Goal: Task Accomplishment & Management: Complete application form

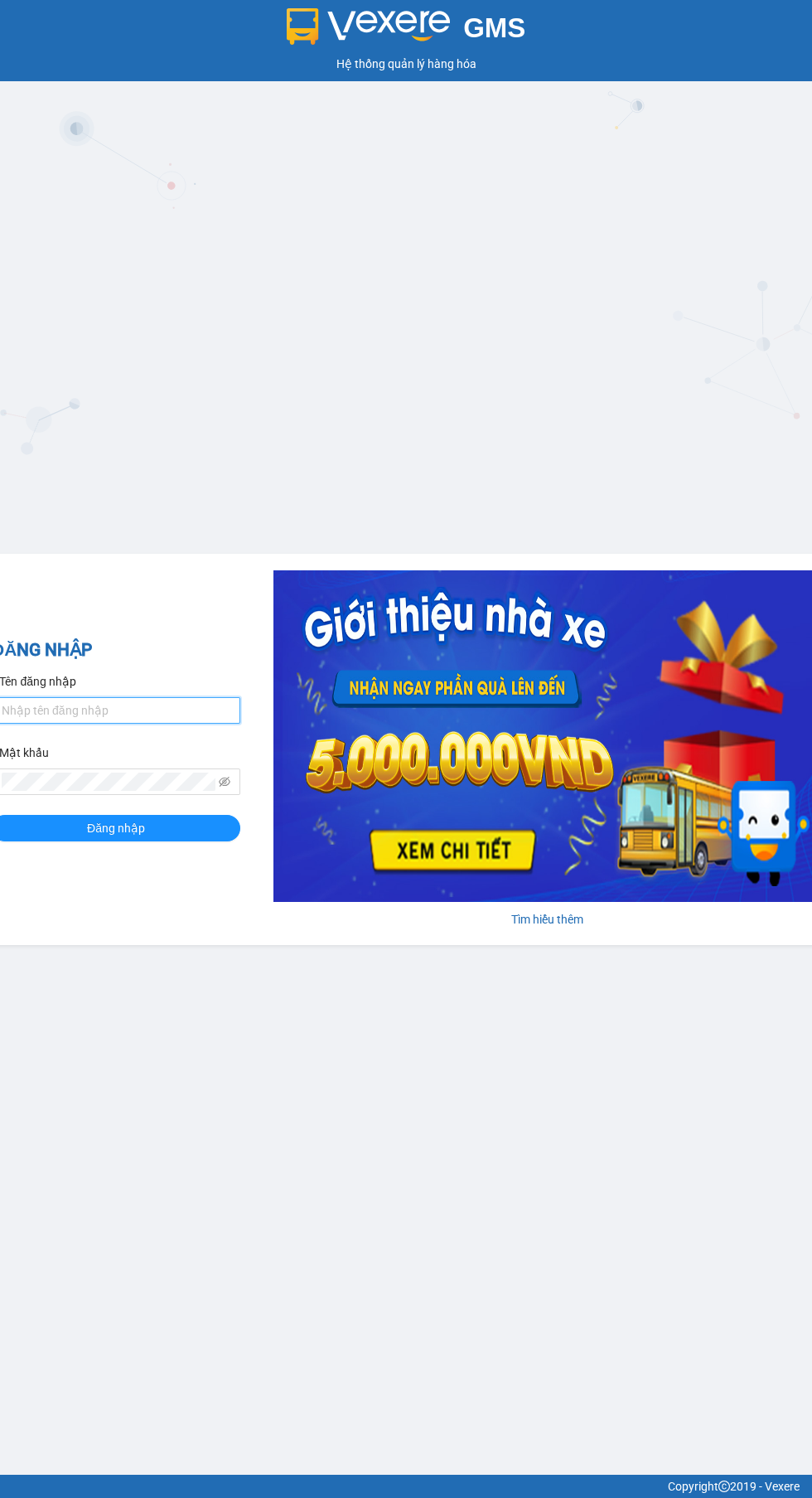
click at [132, 709] on input "Tên đăng nhập" at bounding box center [116, 711] width 249 height 27
type input "tranthanhphong.longhoan"
click at [0, 815] on button "Đăng nhập" at bounding box center [116, 828] width 249 height 27
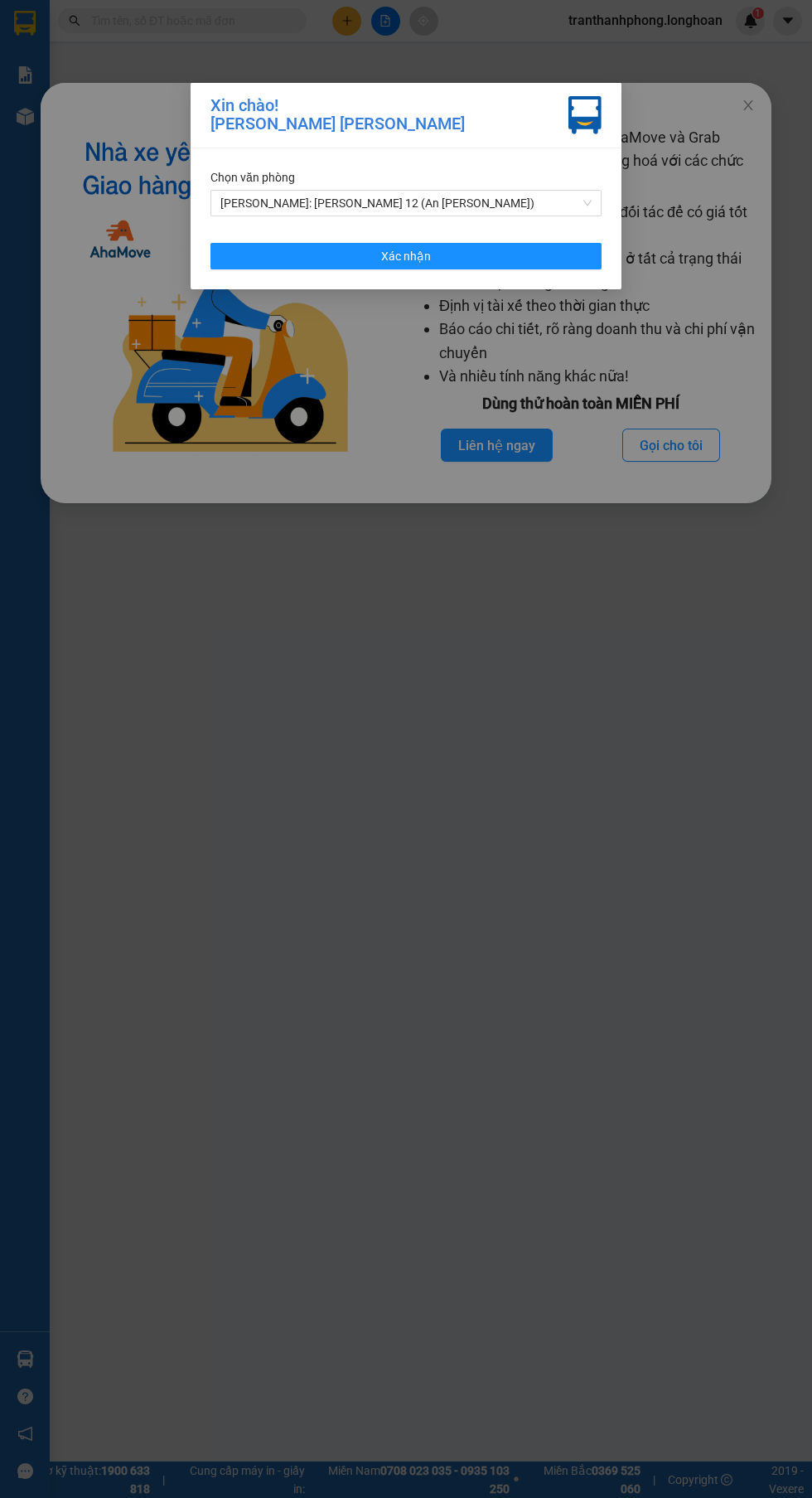
click at [278, 201] on span "[PERSON_NAME]: VP Quận 12 (An Sương)" at bounding box center [406, 203] width 371 height 25
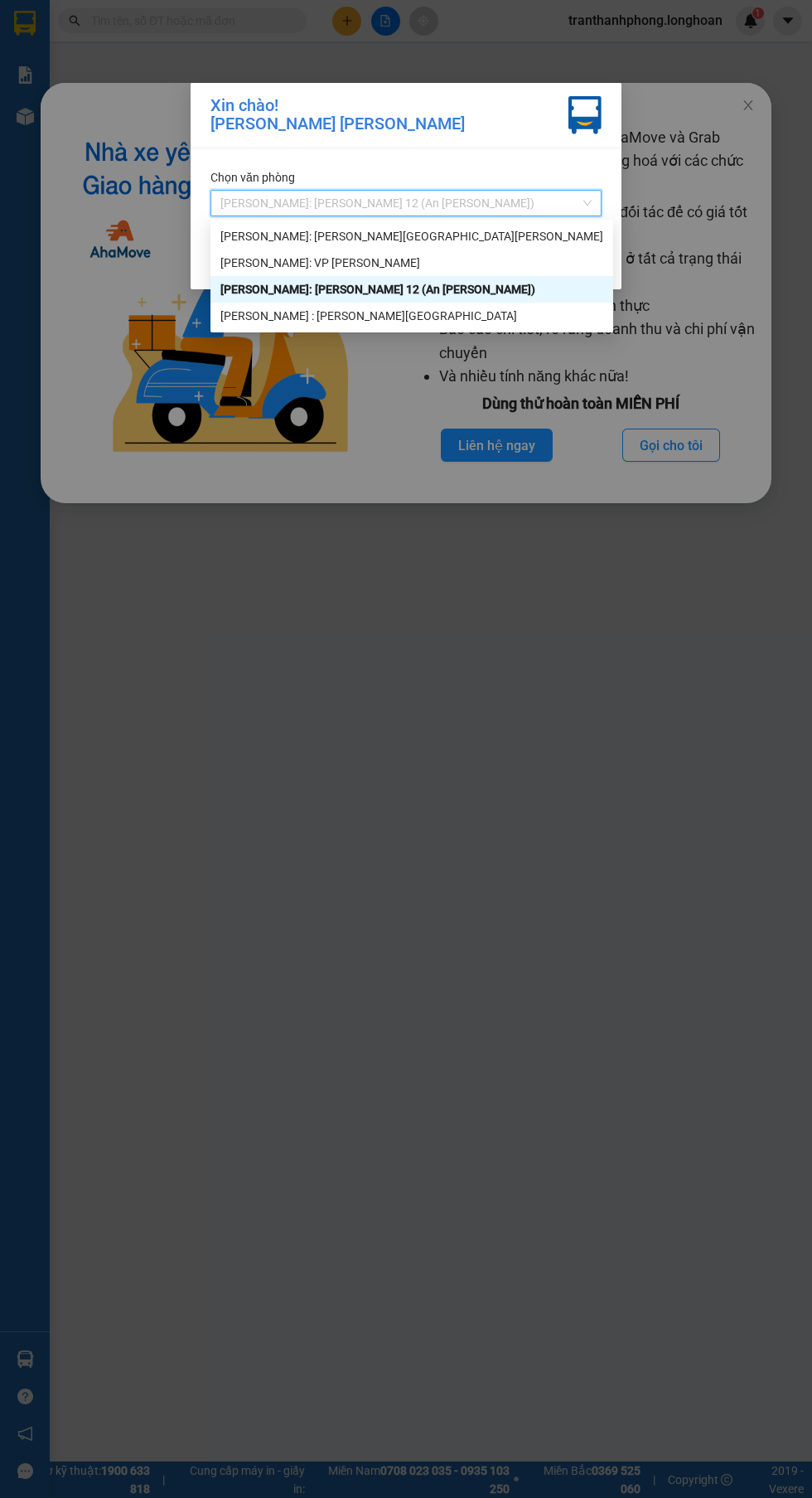
click at [276, 321] on div "[PERSON_NAME] : [GEOGRAPHIC_DATA]" at bounding box center [411, 316] width 383 height 18
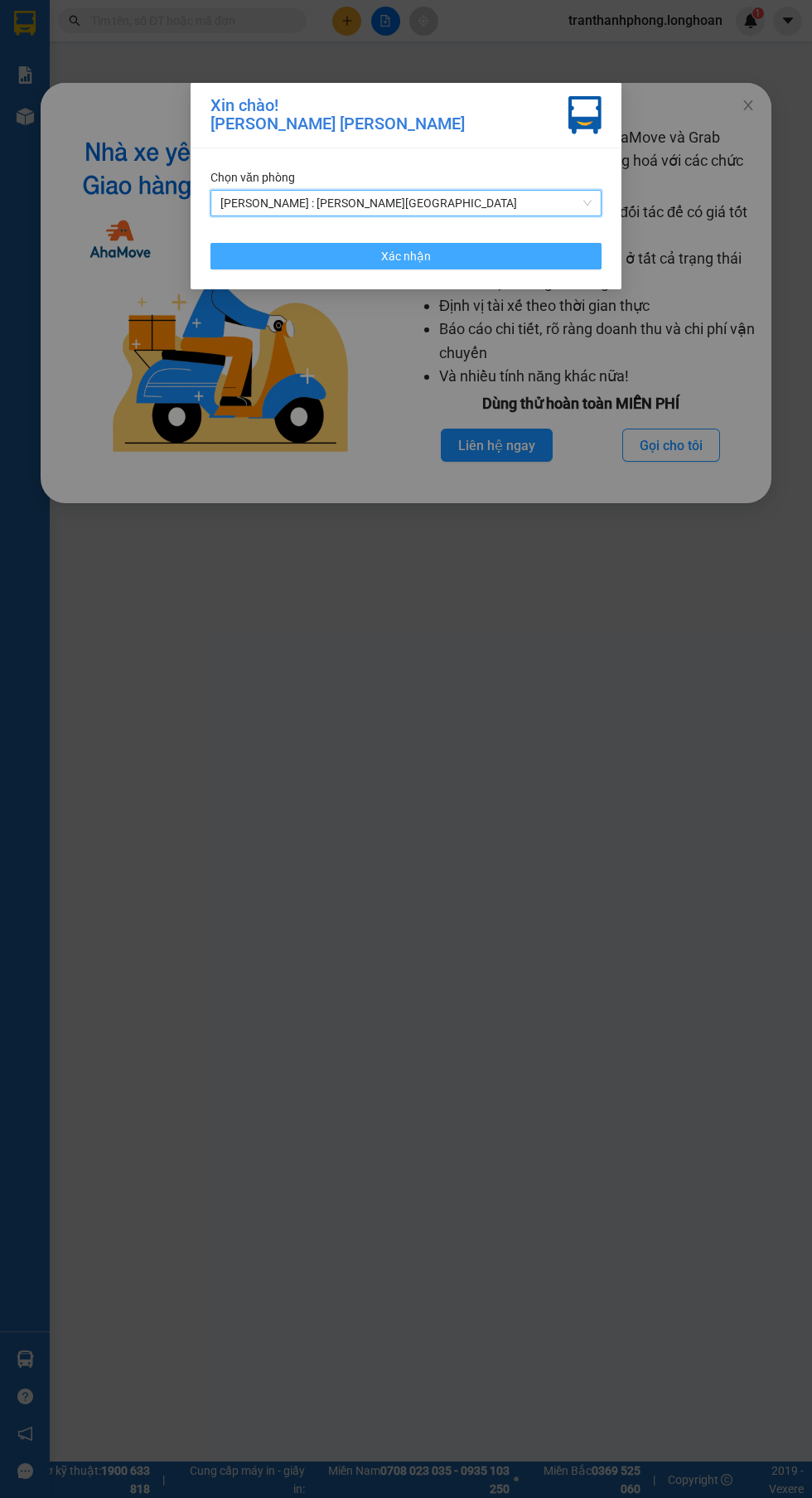
click at [279, 252] on button "Xác nhận" at bounding box center [406, 256] width 391 height 27
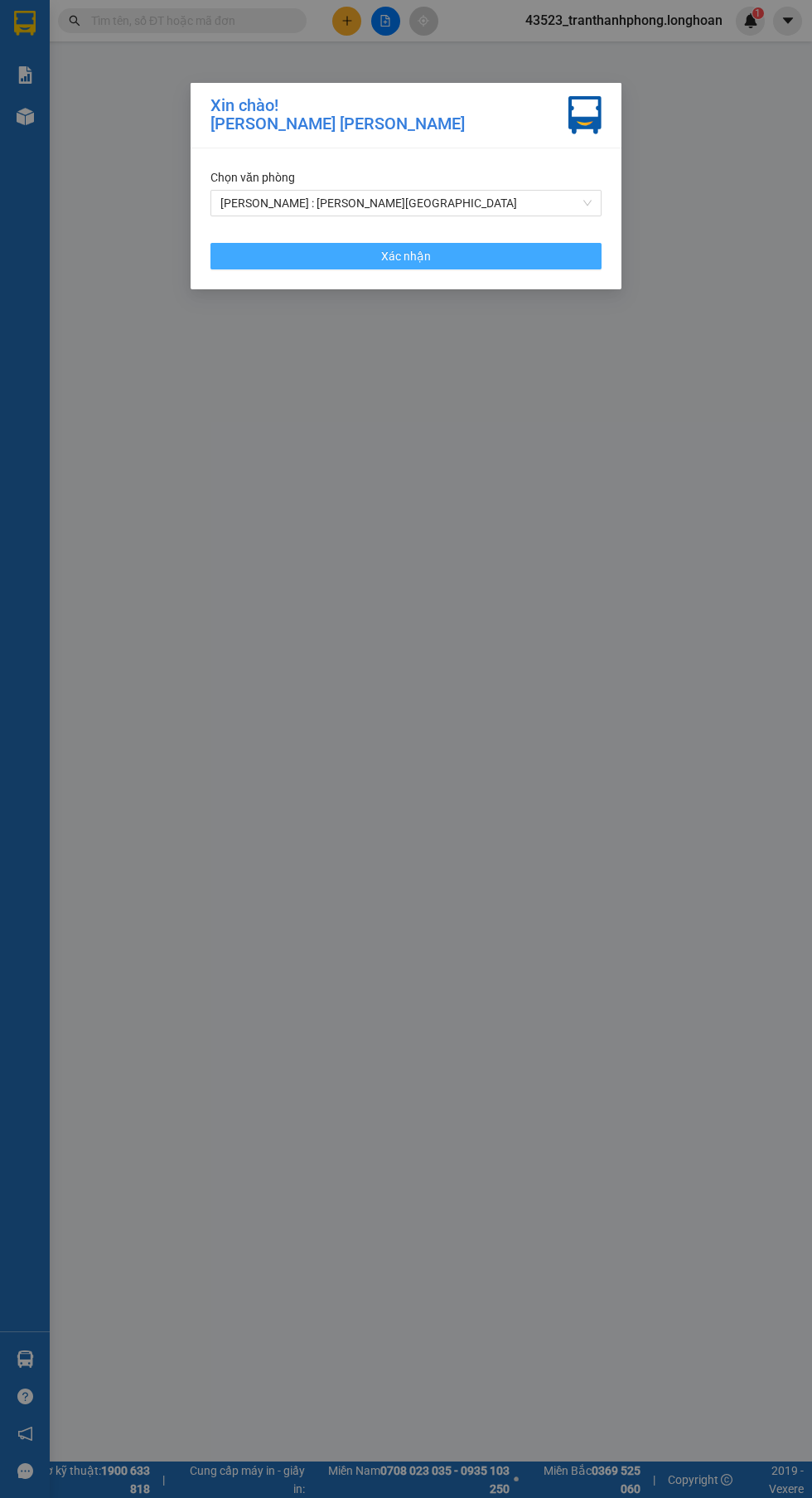
click at [324, 252] on button "Xác nhận" at bounding box center [406, 256] width 391 height 27
click at [323, 258] on button "Xác nhận" at bounding box center [406, 256] width 391 height 27
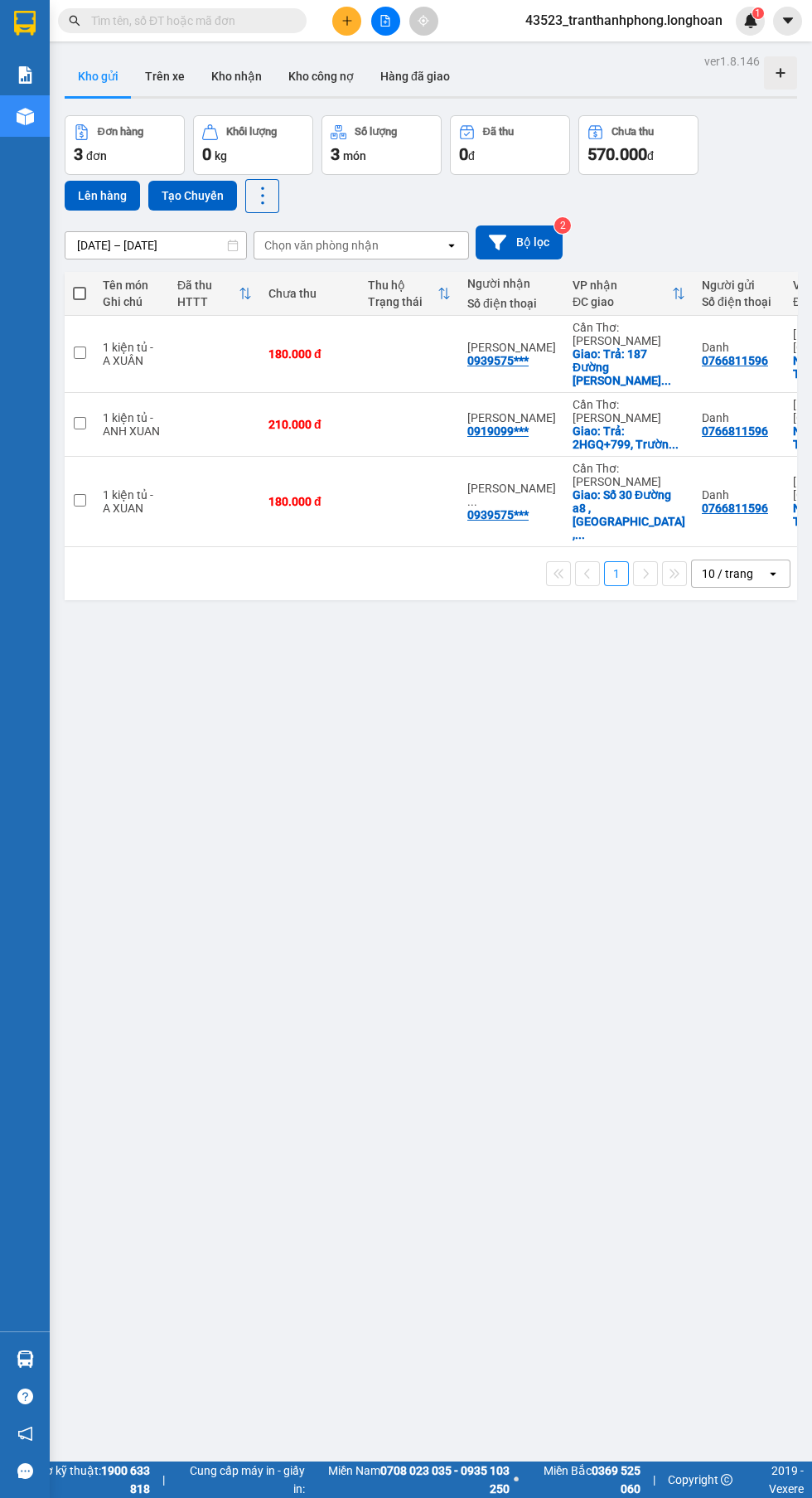
click at [130, 25] on input "text" at bounding box center [189, 21] width 195 height 18
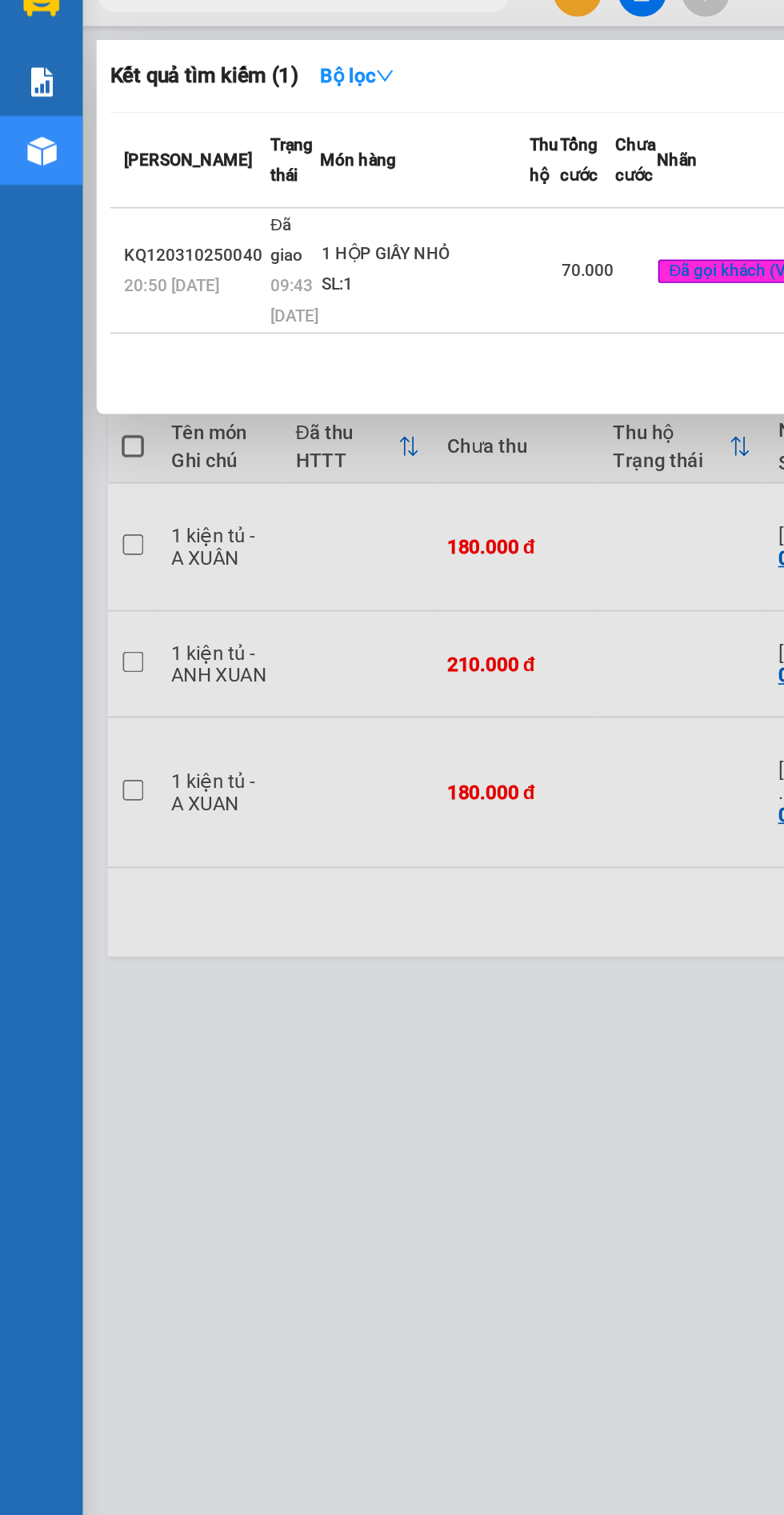
type input "0776662955"
click at [160, 176] on span "Đã giao" at bounding box center [166, 164] width 19 height 29
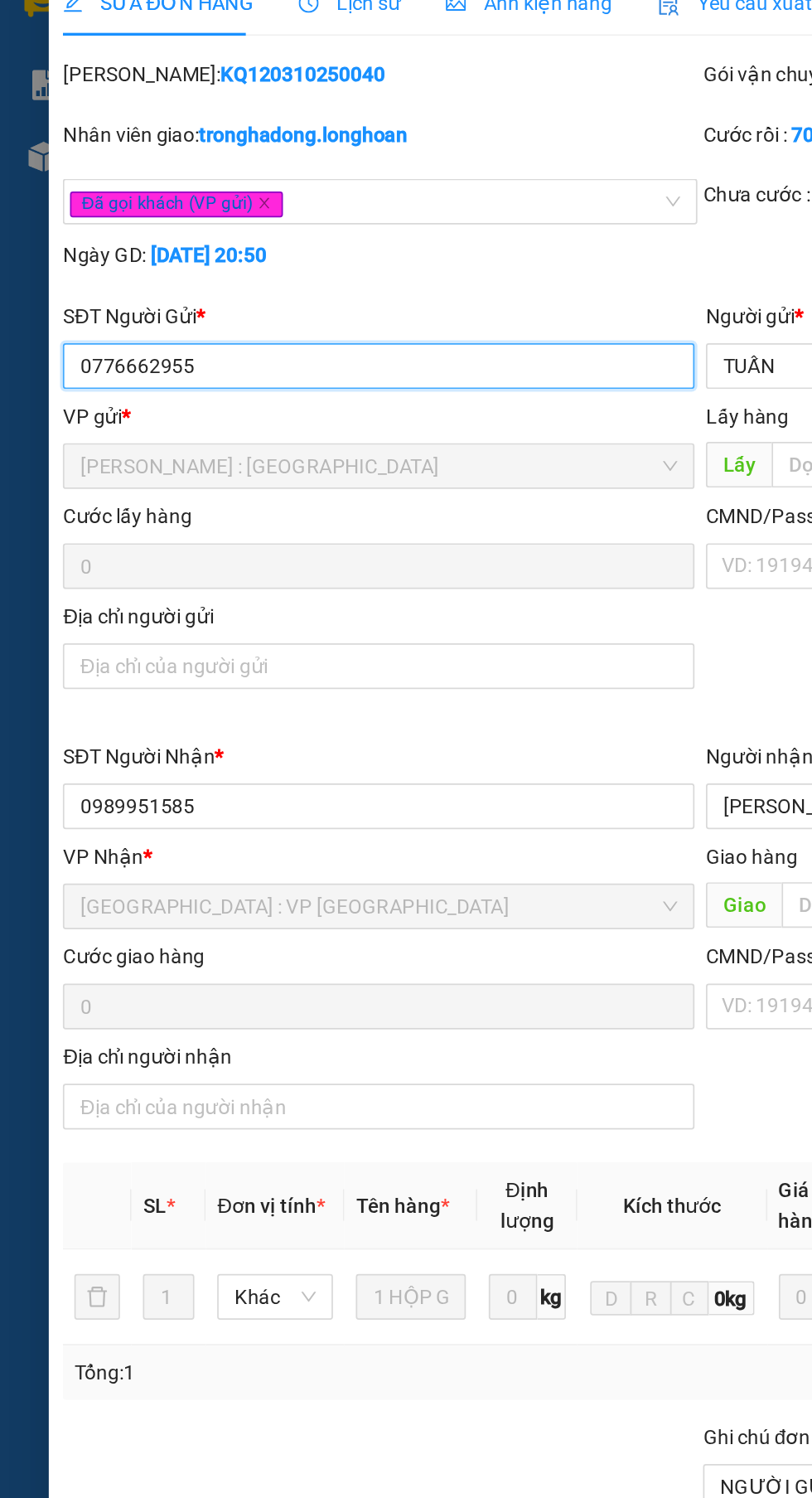
type input "0776662955"
type input "TUẤN"
type input "0989951585"
type input "[PERSON_NAME]"
type input "NGƯỜI GỬI ĐANG CÓ HÀNH VI LỪA ĐẢO KHÁCH NHẬN HÀNG VẪN GIAO CHO NGƯỜI NHẬN ĐẦY Đ…"
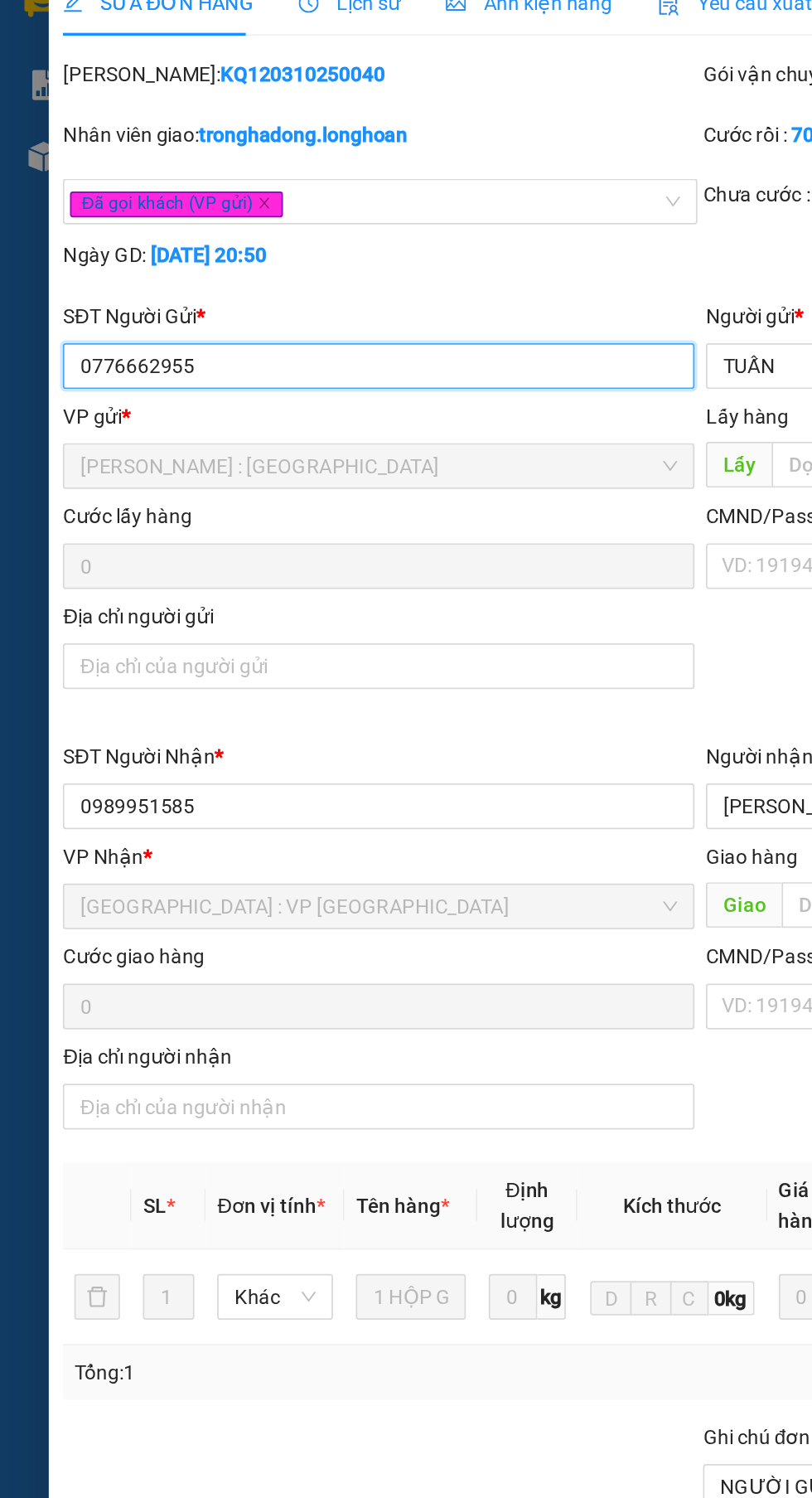
type input "0"
type input "70.000"
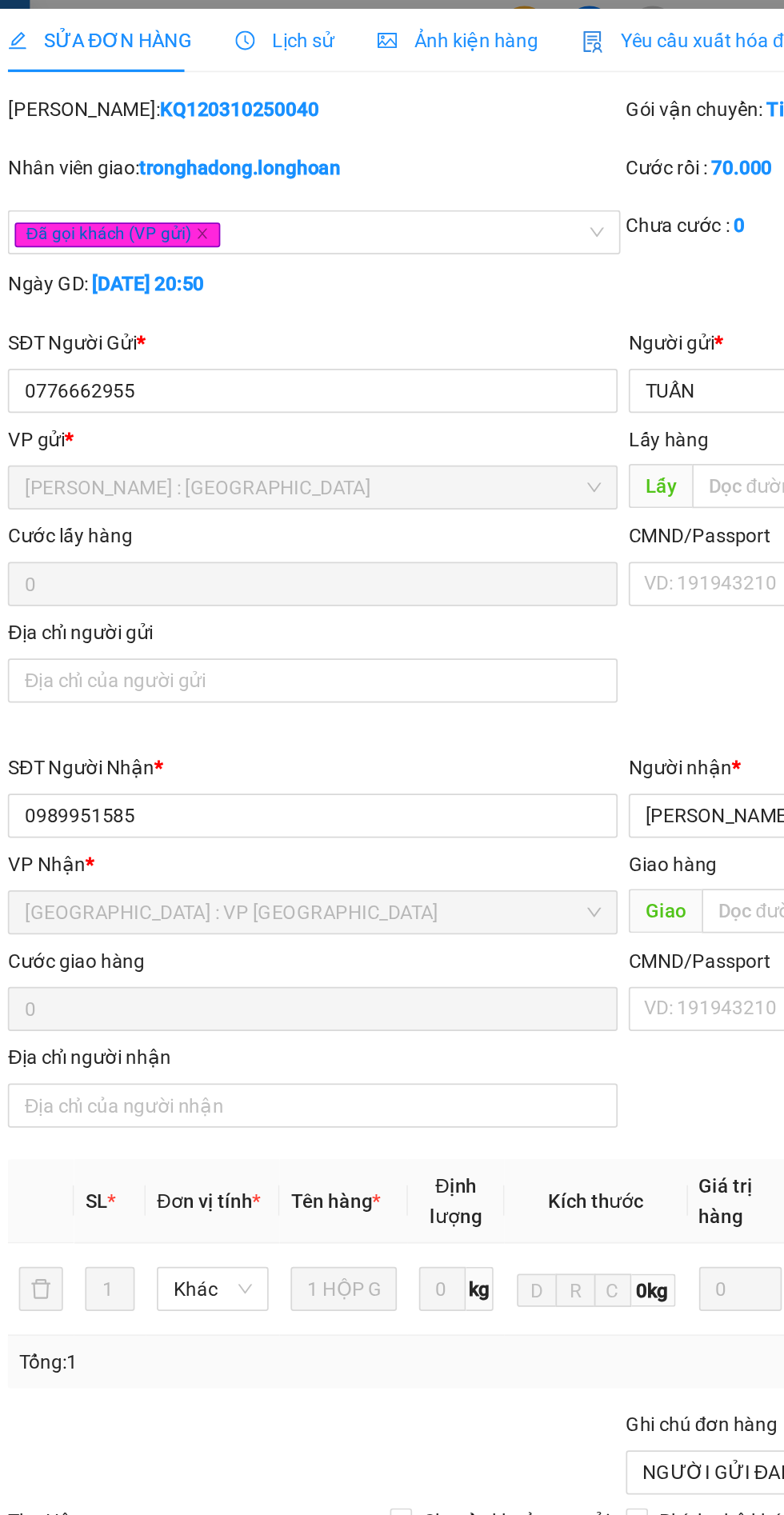
click at [172, 33] on div "Lịch sử" at bounding box center [195, 27] width 56 height 18
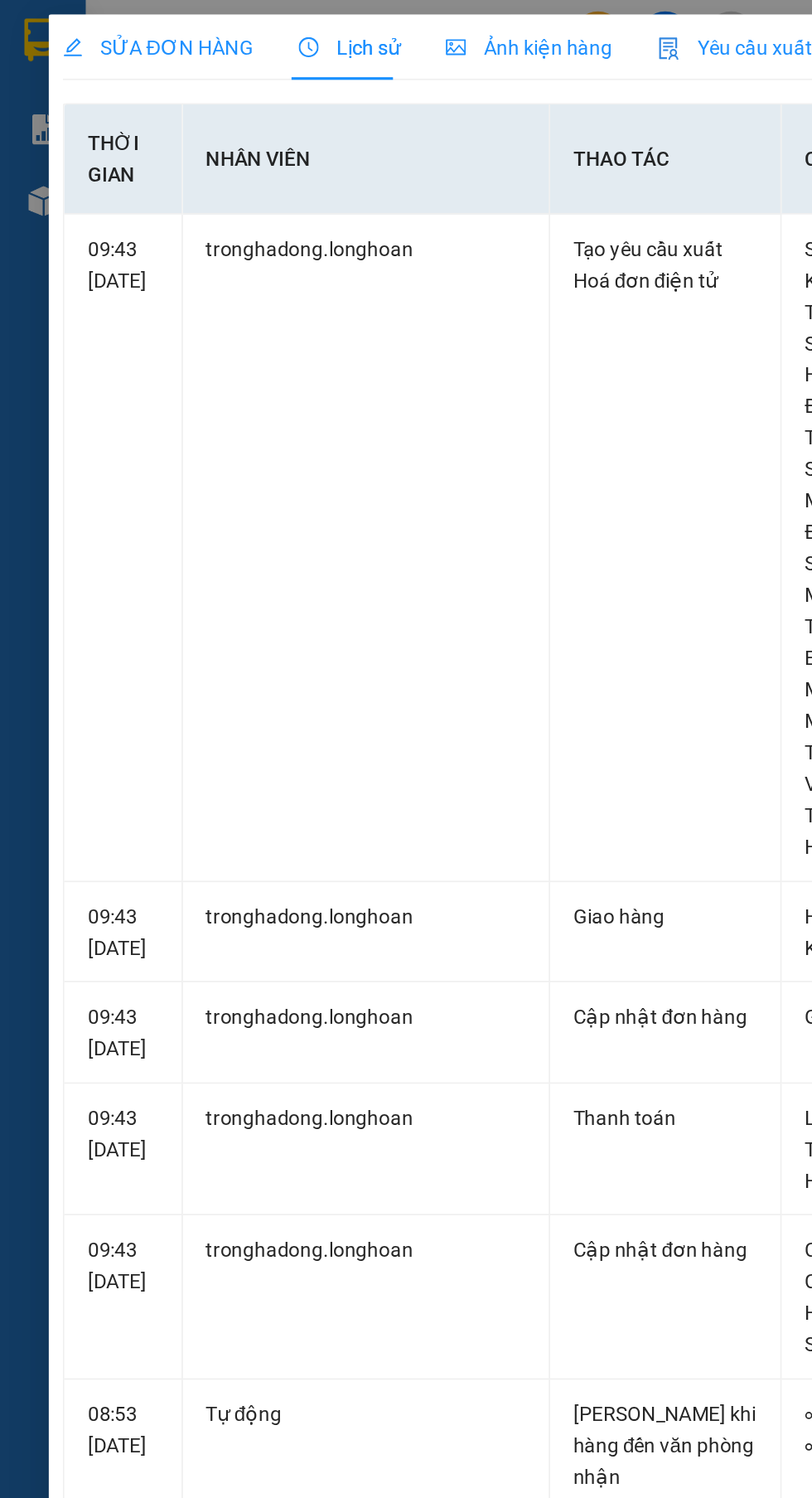
click at [66, 28] on span "SỬA ĐƠN HÀNG" at bounding box center [92, 28] width 110 height 13
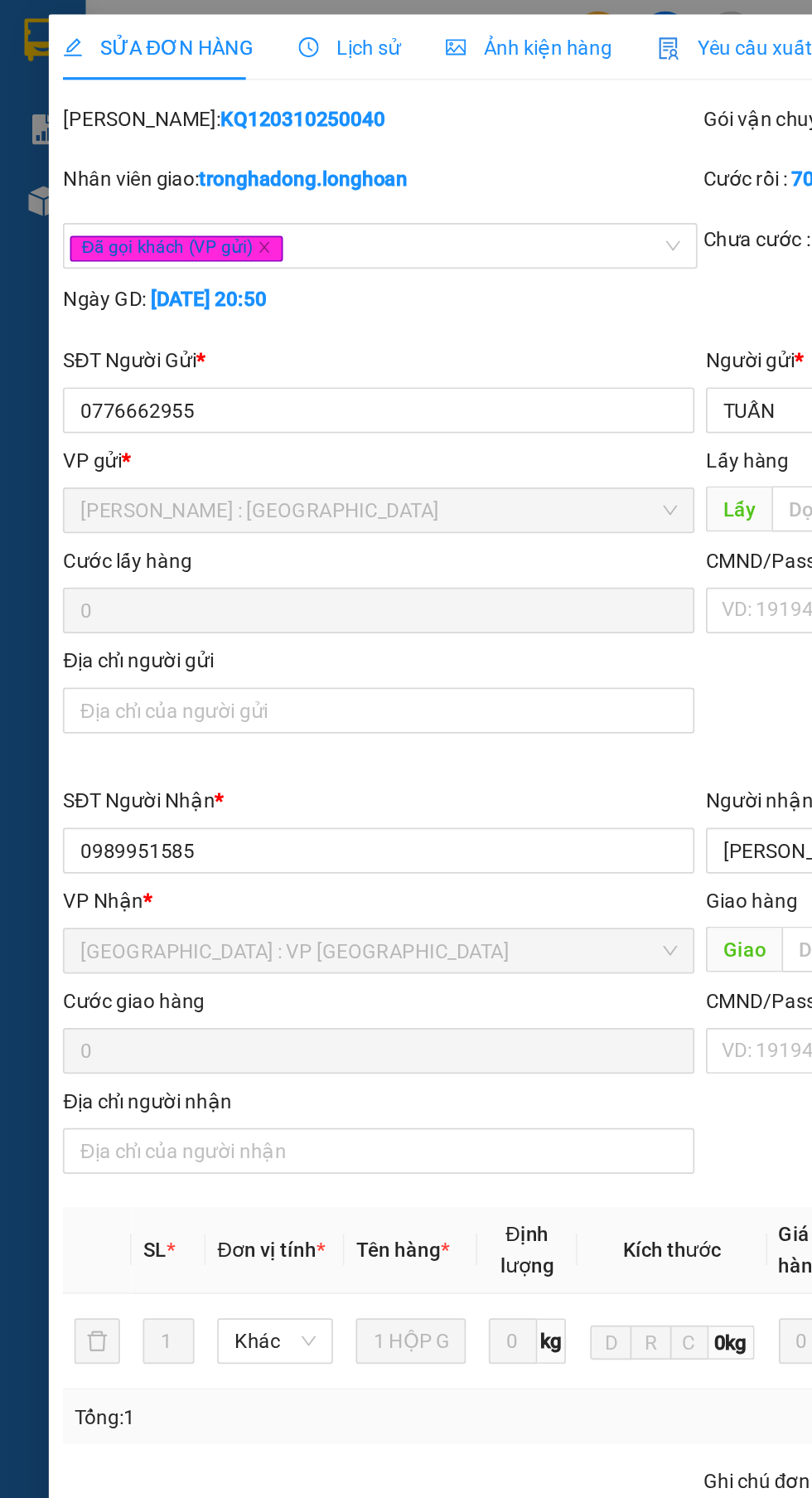
click at [187, 17] on div "Lịch sử" at bounding box center [202, 28] width 58 height 38
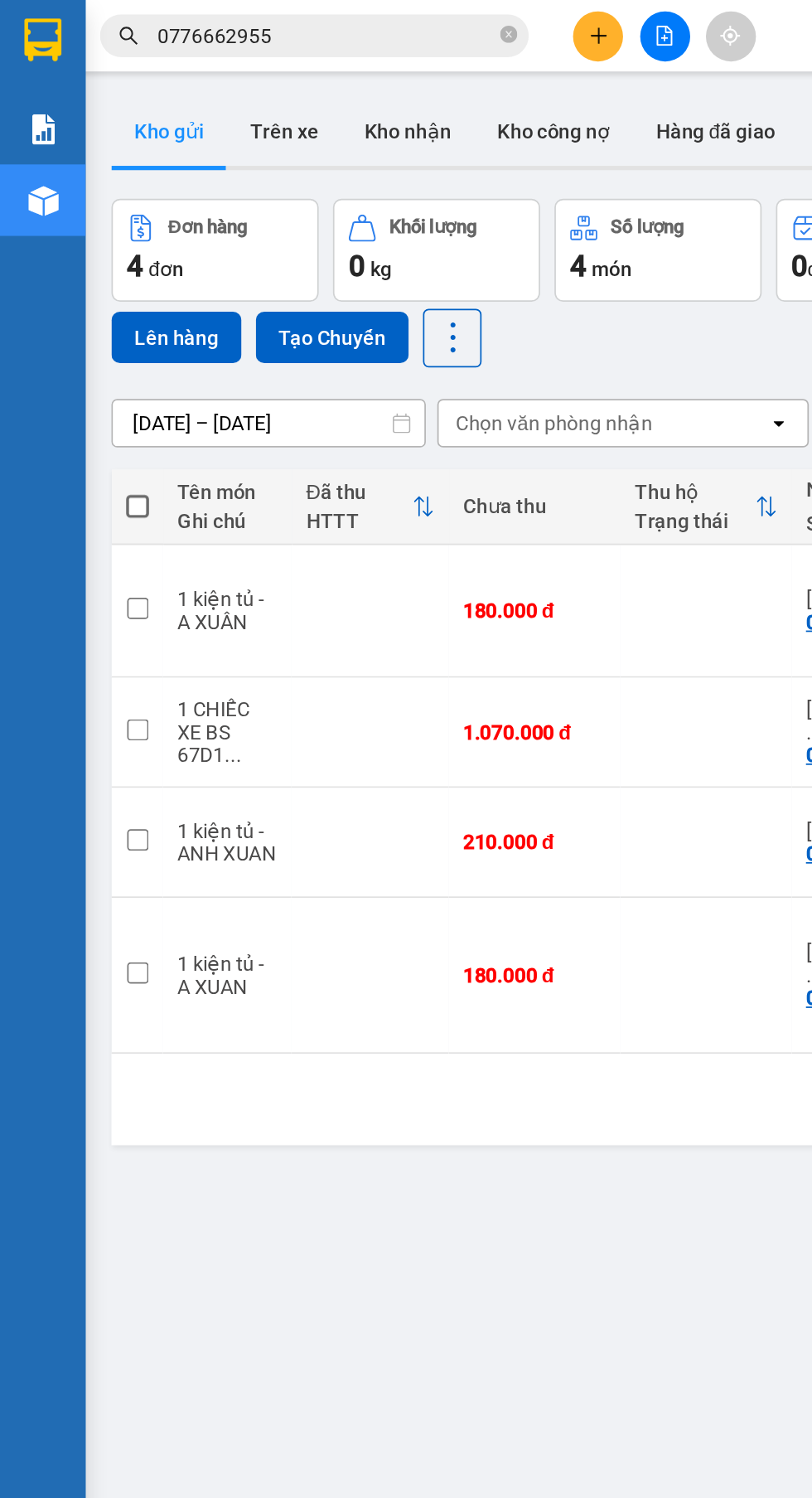
click at [217, 24] on input "0776662955" at bounding box center [189, 21] width 195 height 18
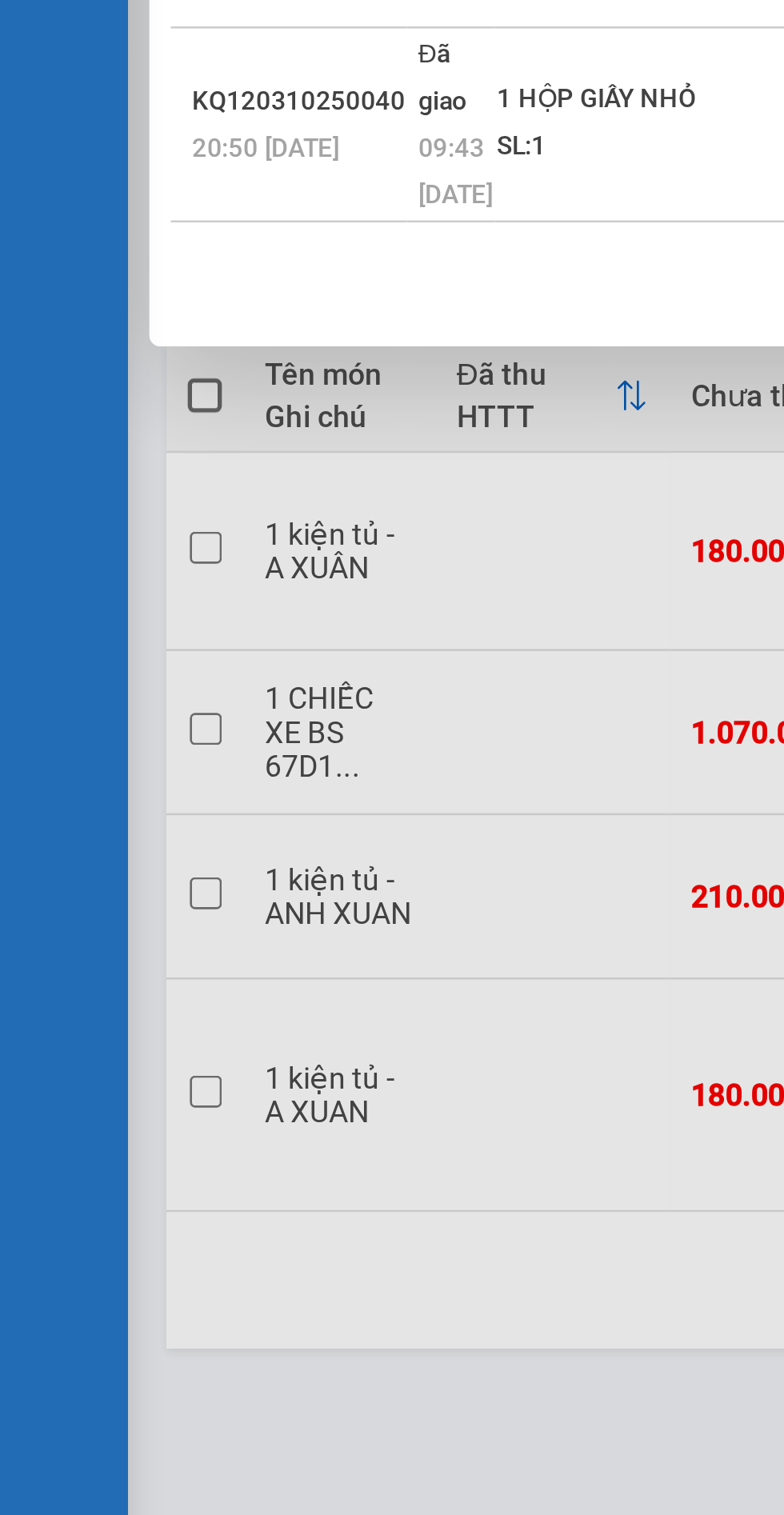
click at [239, 218] on td "1 HỘP GIẤY NHỎ SL: 1" at bounding box center [246, 182] width 122 height 73
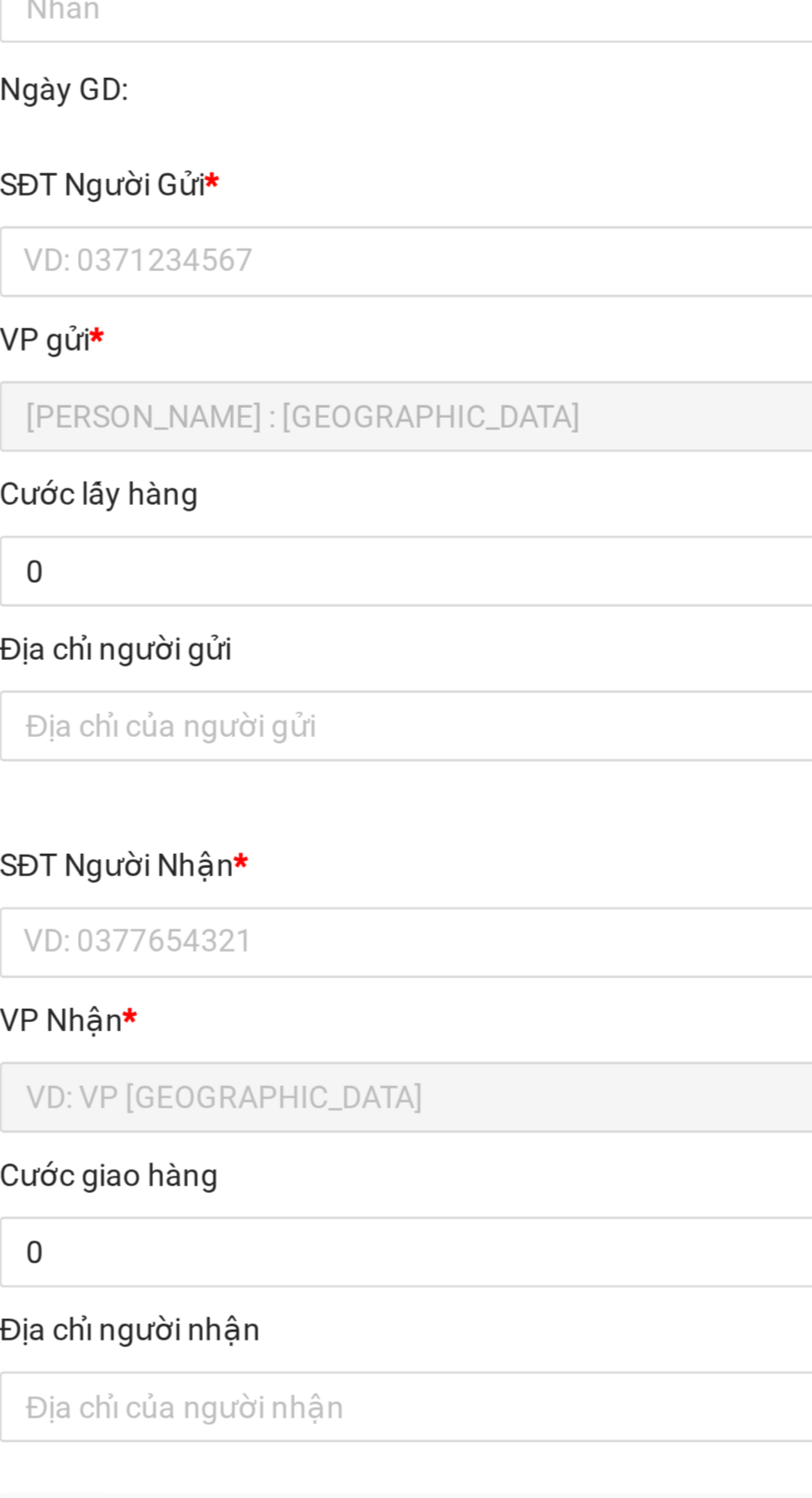
click at [290, 205] on div "SĐT Người Gửi *" at bounding box center [219, 209] width 366 height 18
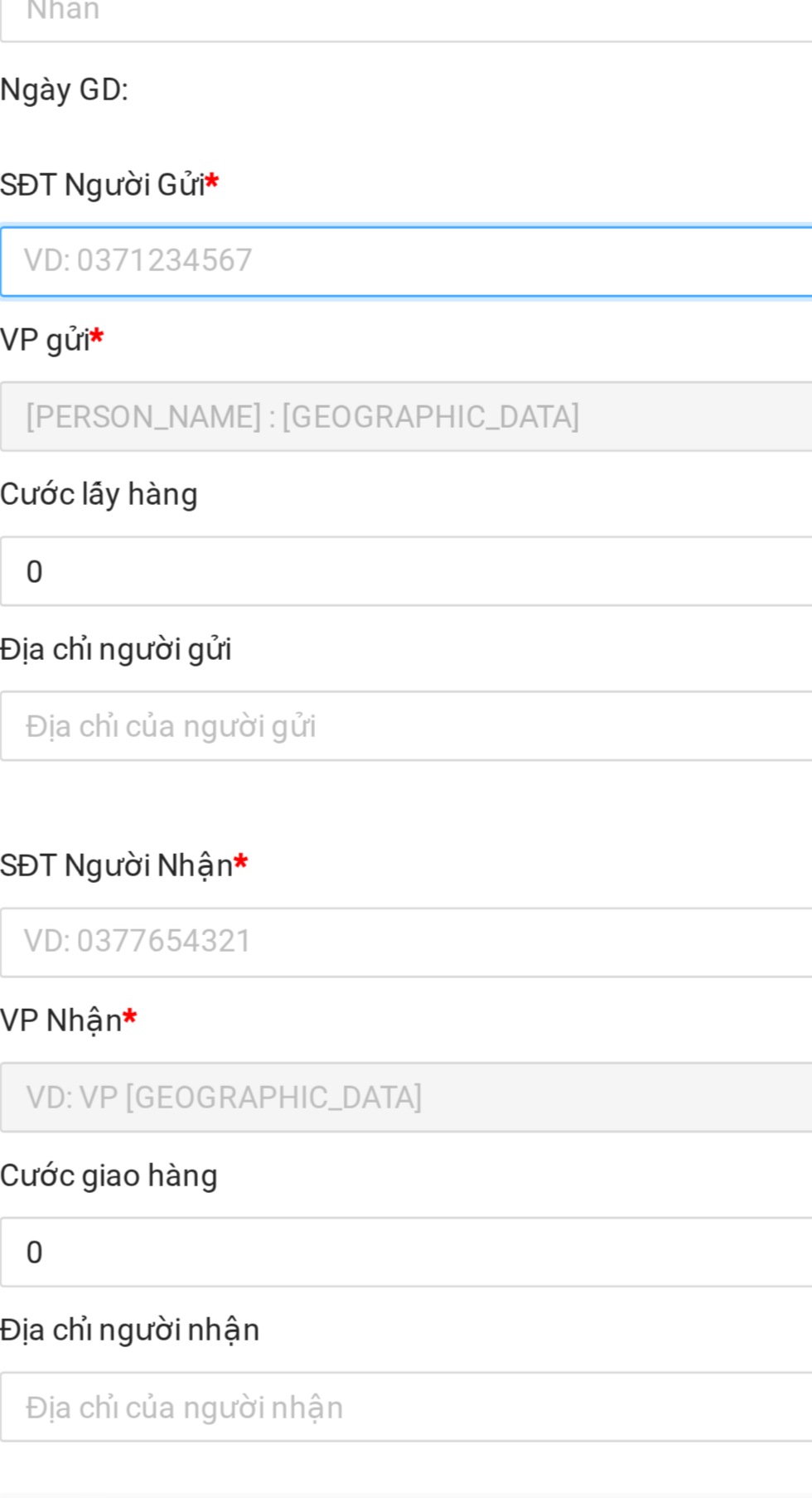
click at [290, 225] on input "SĐT Người Gửi *" at bounding box center [219, 238] width 366 height 27
type input "0776662955"
type input "TUẤN"
type input "0989951585"
type input "[PERSON_NAME]"
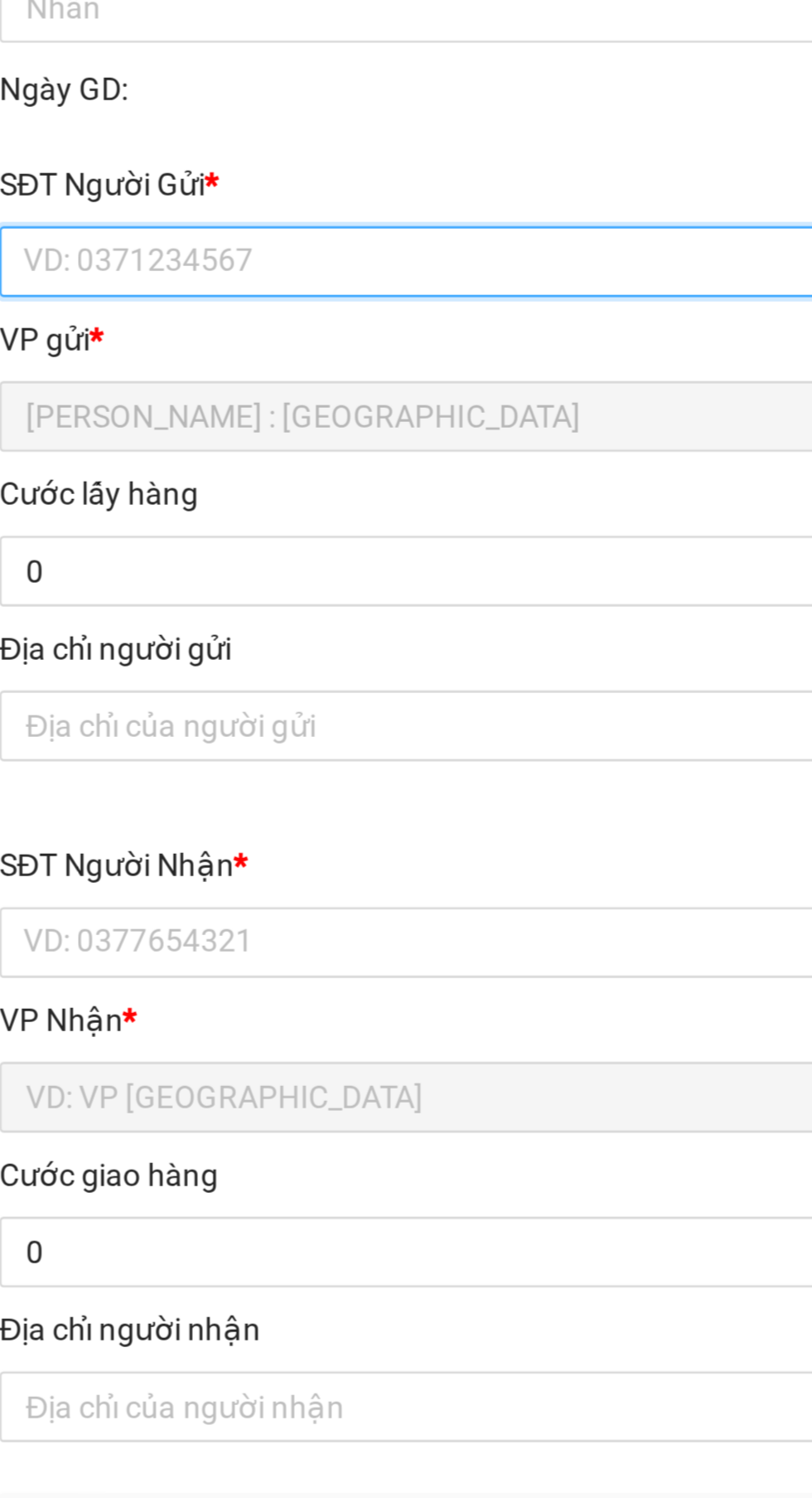
type input "NGƯỜI GỬI ĐANG CÓ HÀNH VI LỪA ĐẢO KHÁCH NHẬN HÀNG VẪN GIAO CHO NGƯỜI NHẬN ĐẦY Đ…"
type input "0"
type input "70.000"
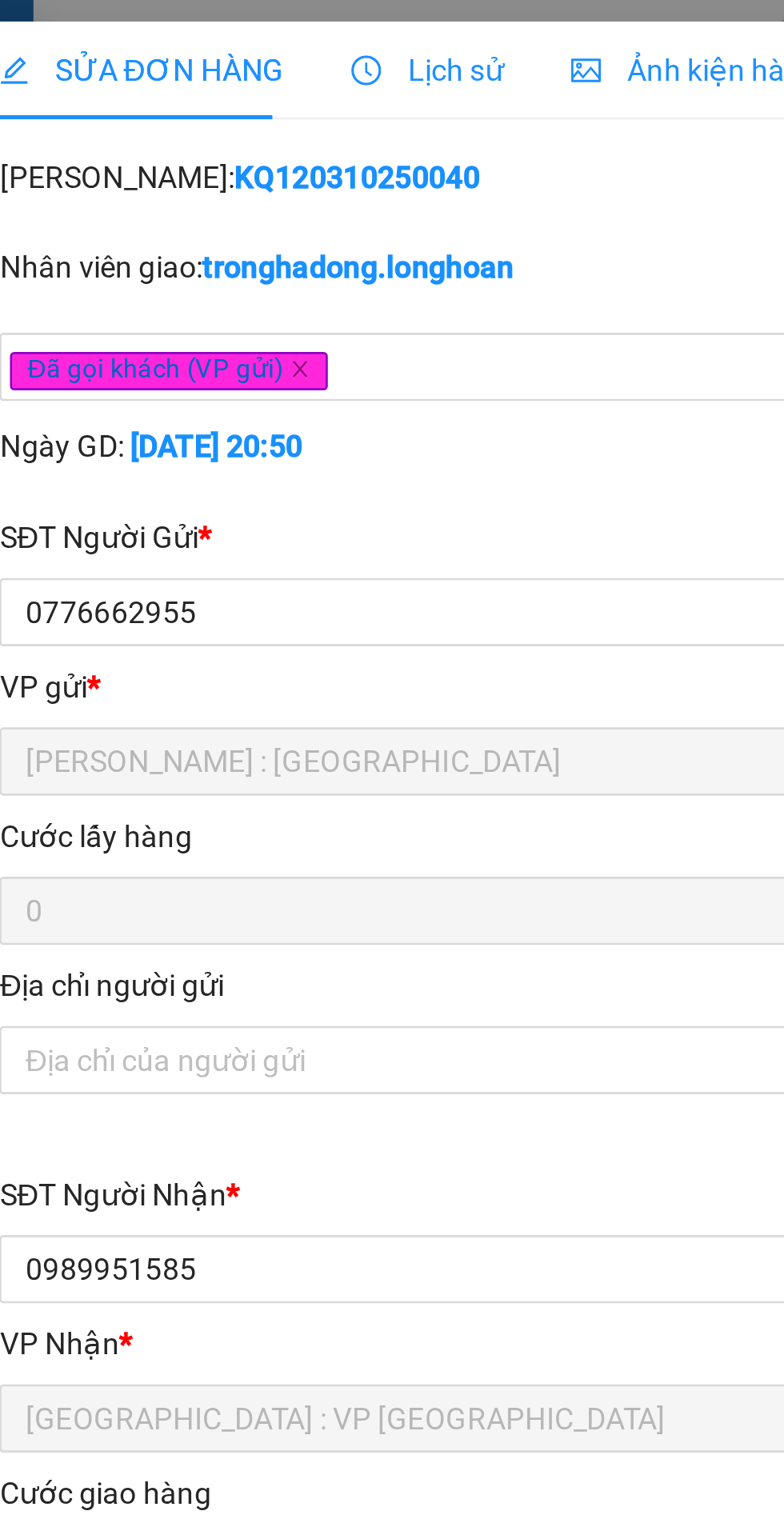
click at [199, 21] on span "Lịch sử" at bounding box center [195, 27] width 56 height 13
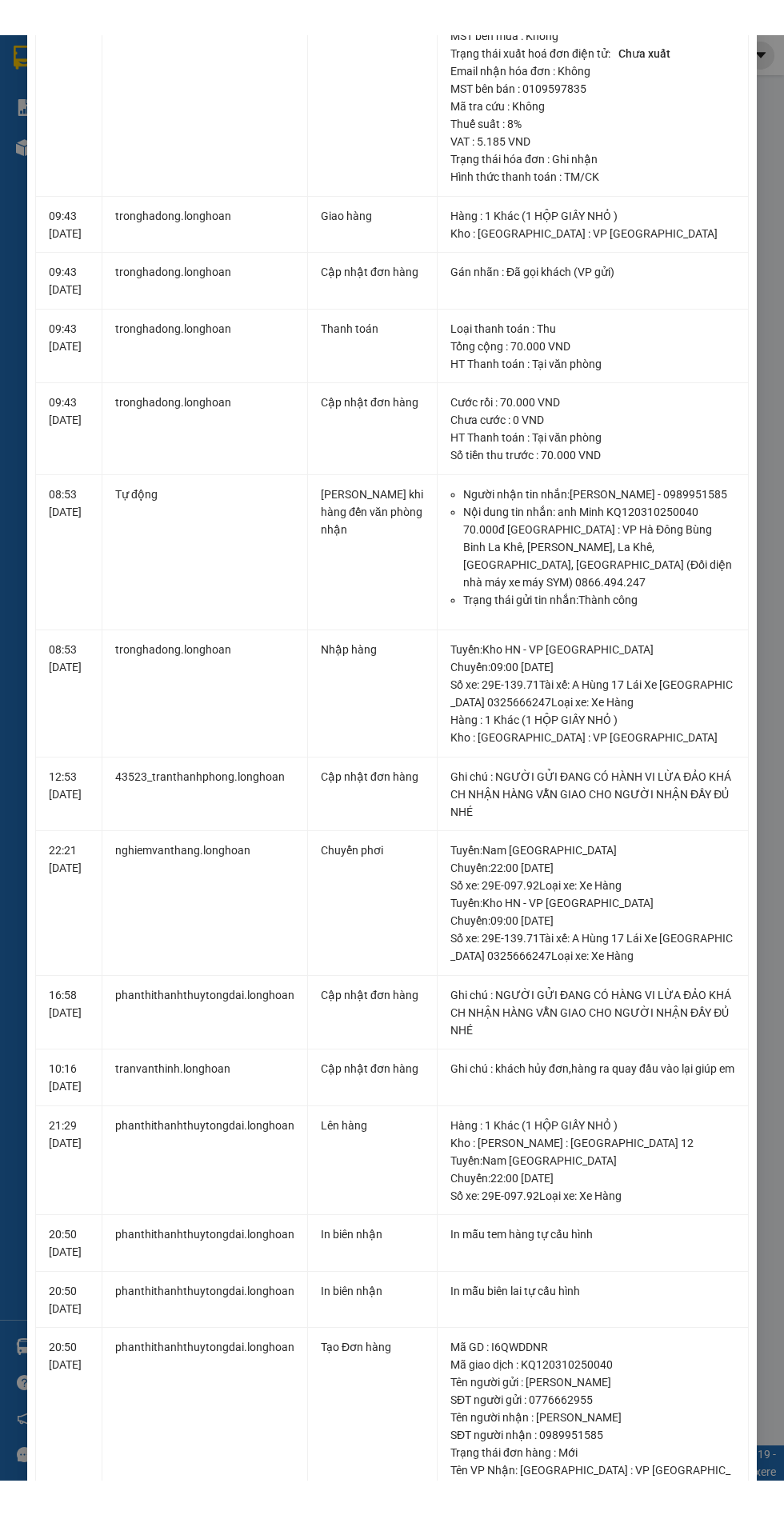
scroll to position [495, 0]
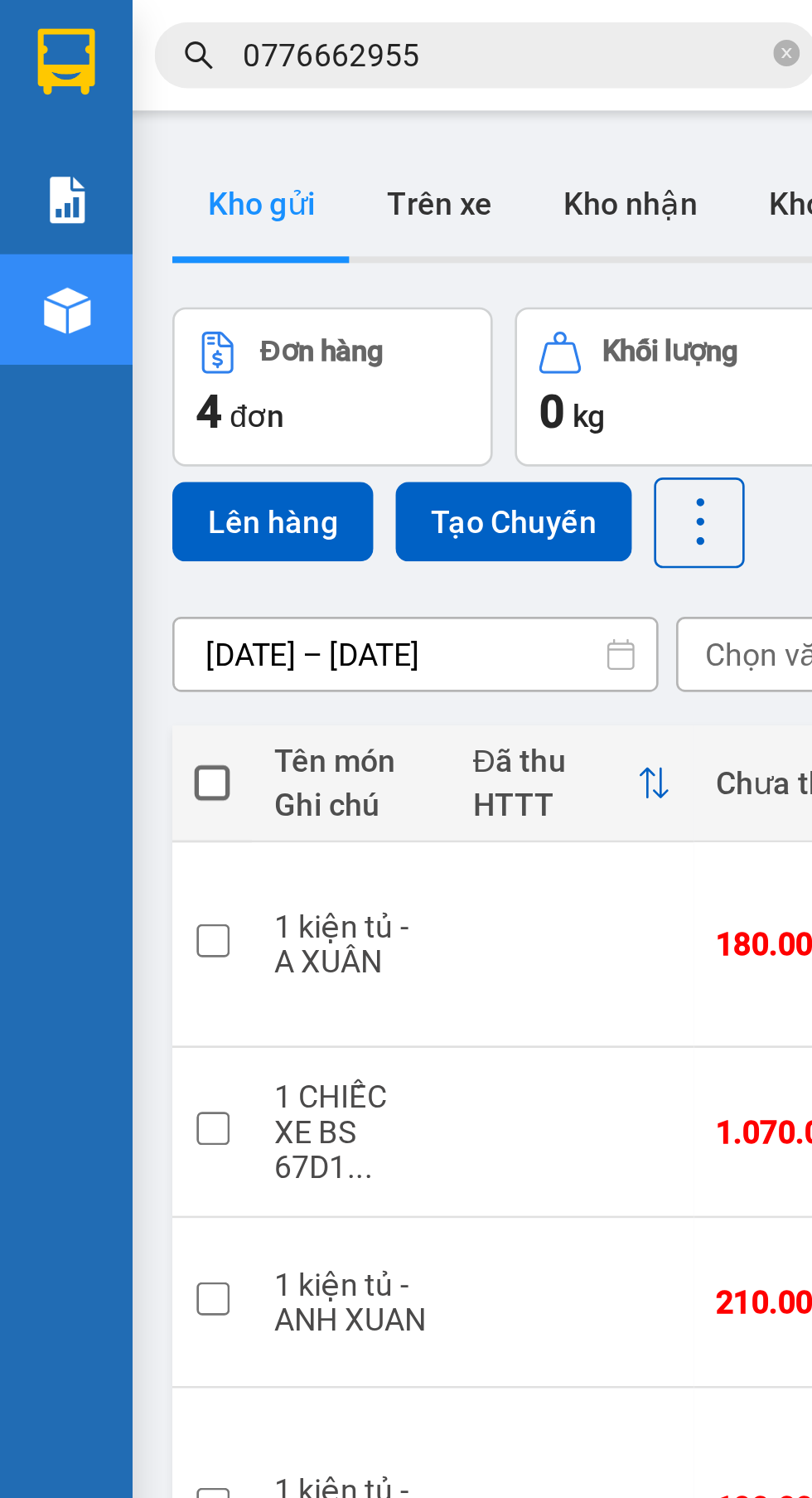
click at [207, 21] on input "0776662955" at bounding box center [189, 21] width 195 height 18
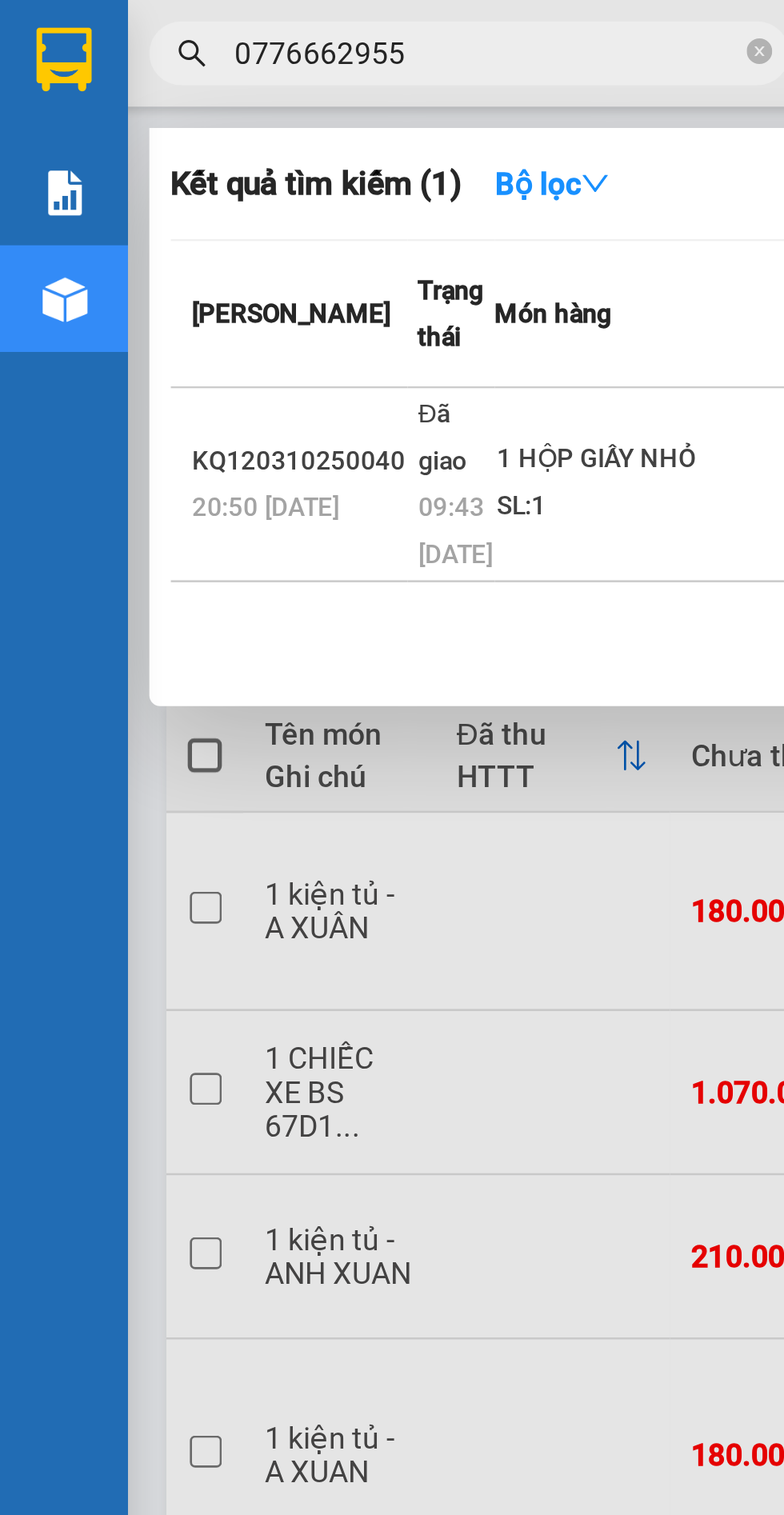
click at [140, 199] on div "20:50 [DATE]" at bounding box center [111, 190] width 80 height 18
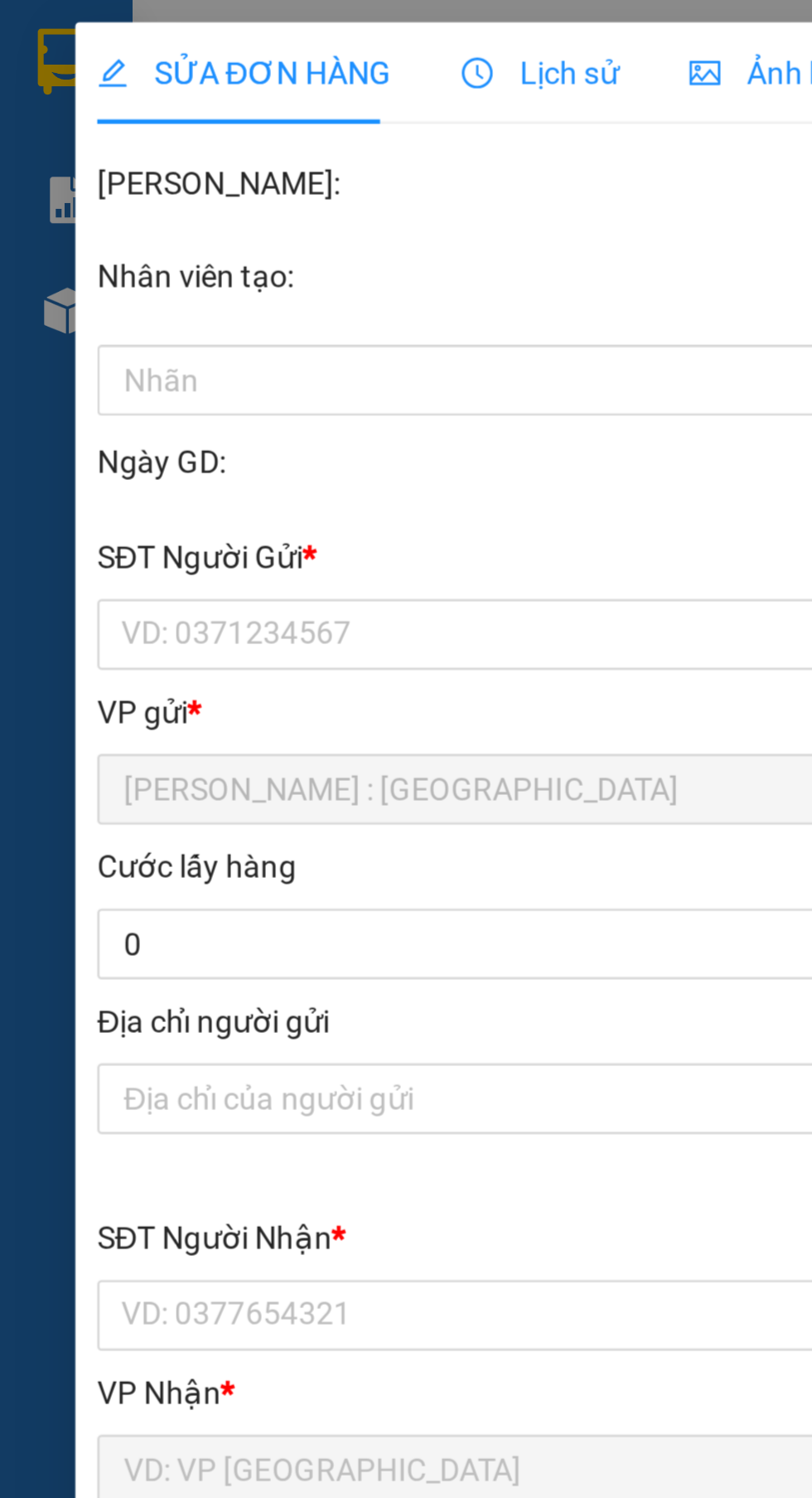
type input "0776662955"
type input "TUẤN"
type input "0989951585"
type input "[PERSON_NAME]"
type input "NGƯỜI GỬI ĐANG CÓ HÀNH VI LỪA ĐẢO KHÁCH NHẬN HÀNG VẪN GIAO CHO NGƯỜI NHẬN ĐẦY Đ…"
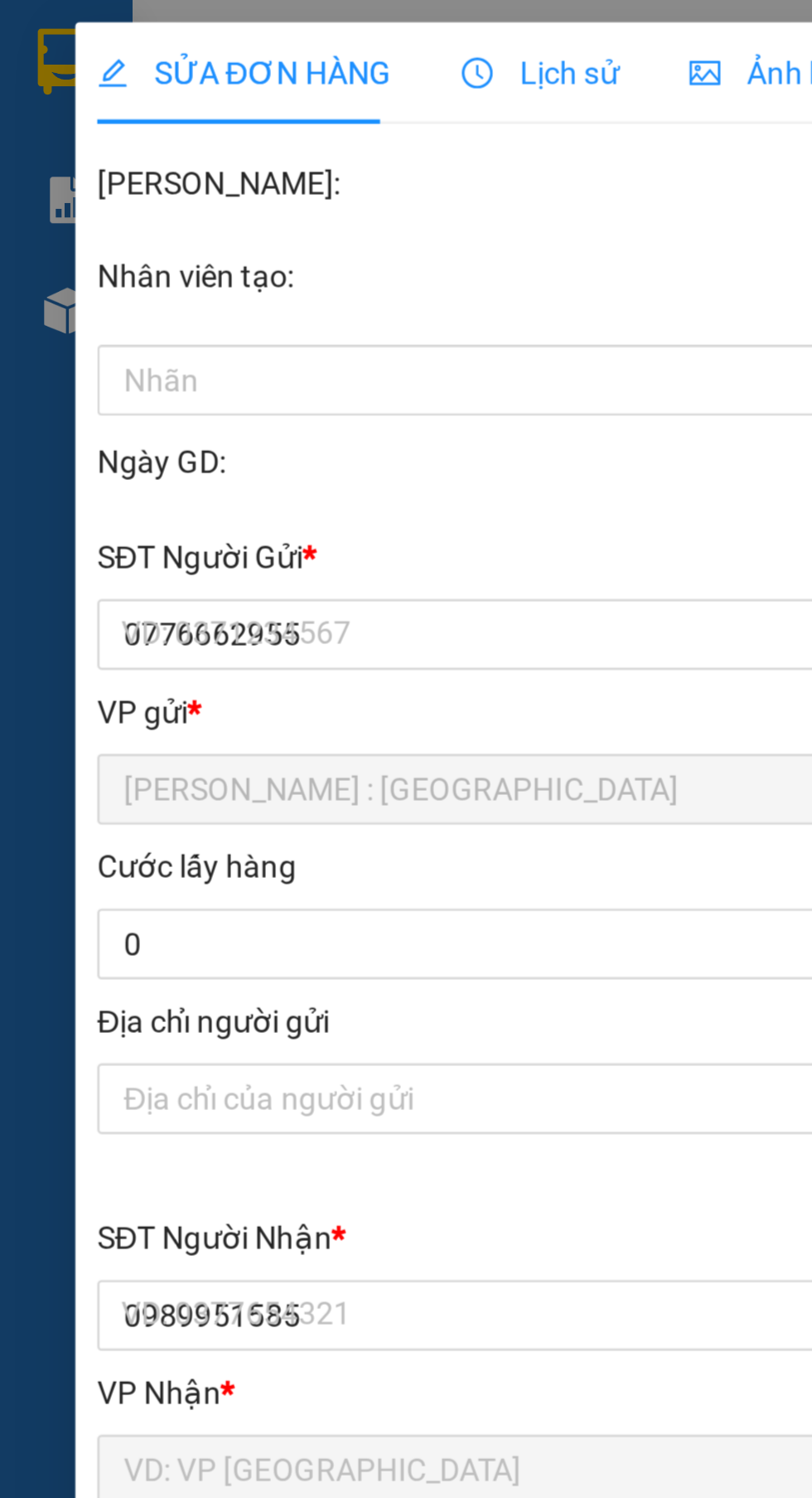
type input "0"
type input "70.000"
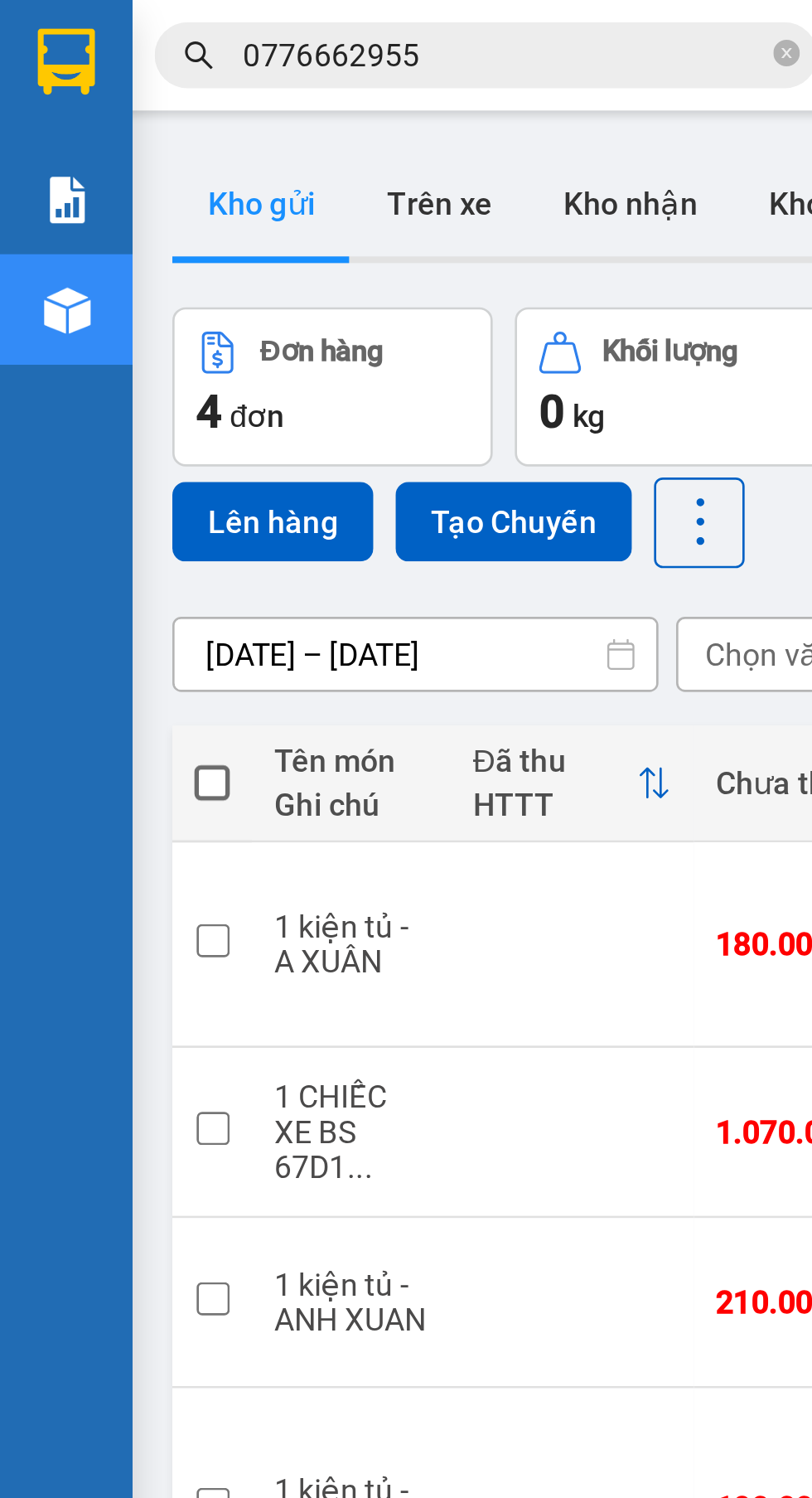
click at [296, 25] on icon "close-circle" at bounding box center [295, 20] width 10 height 10
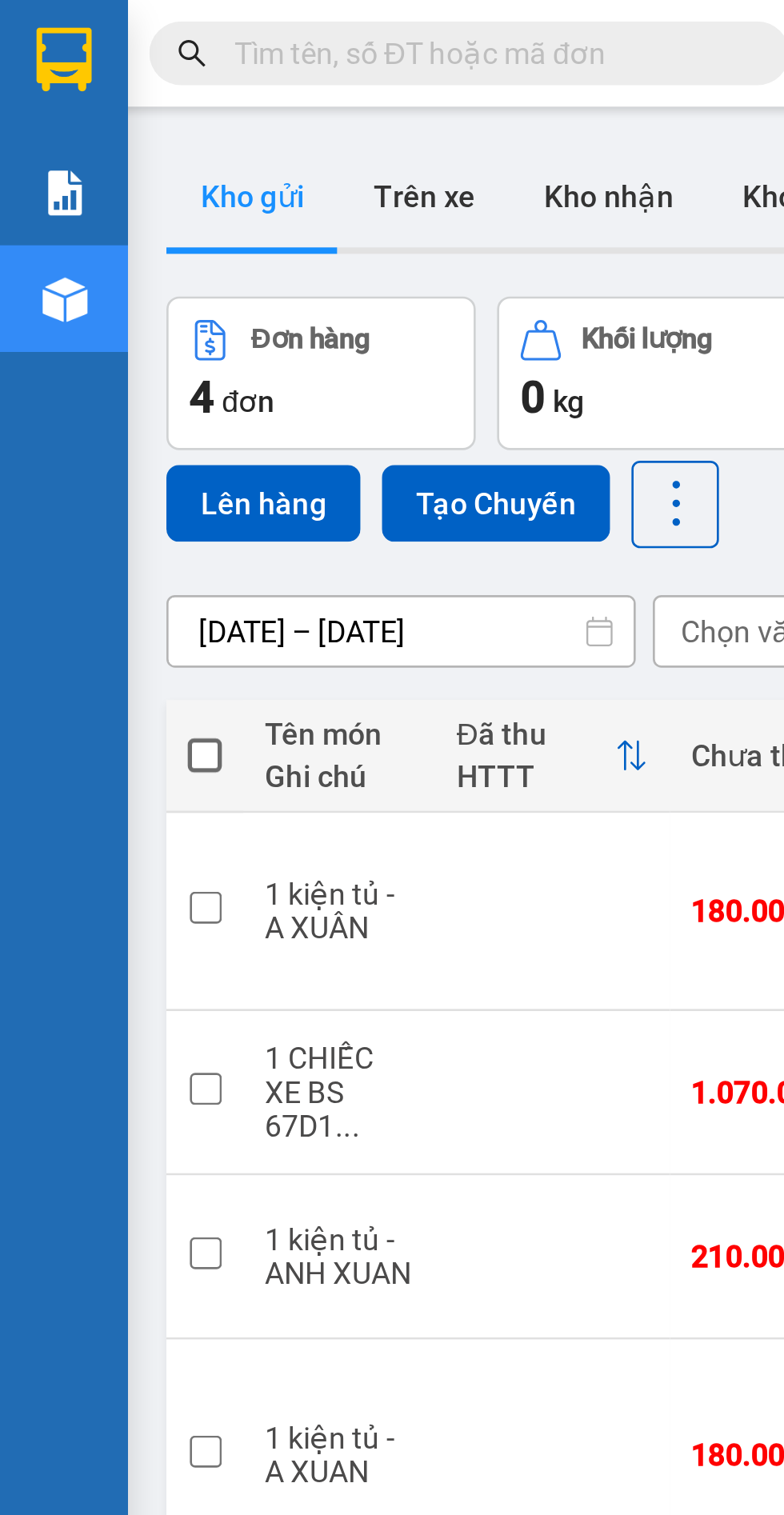
paste input "0776662955"
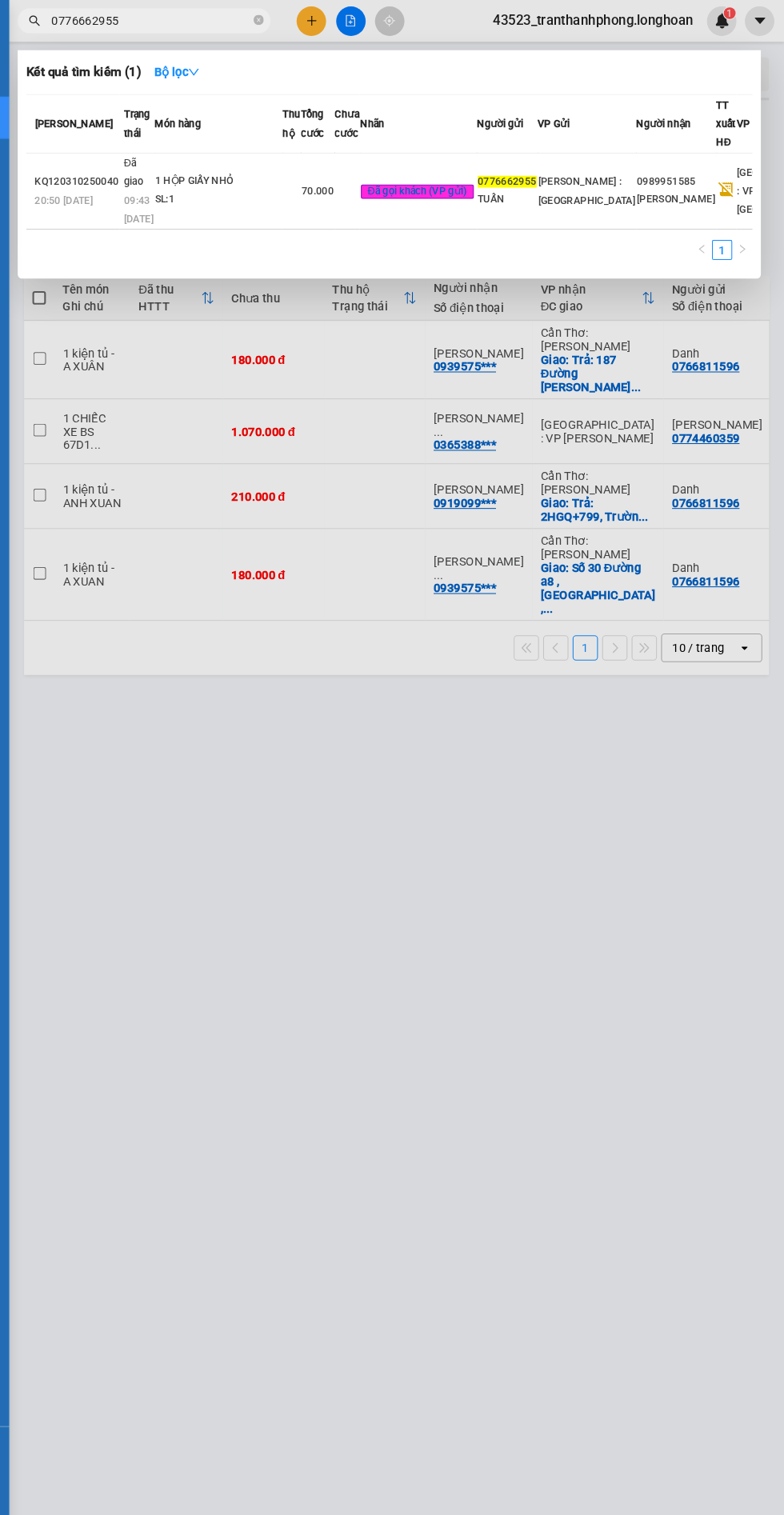
type input "0776662955"
click at [214, 162] on td "1 HỘP GIẤY NHỎ SL: 1" at bounding box center [246, 182] width 122 height 73
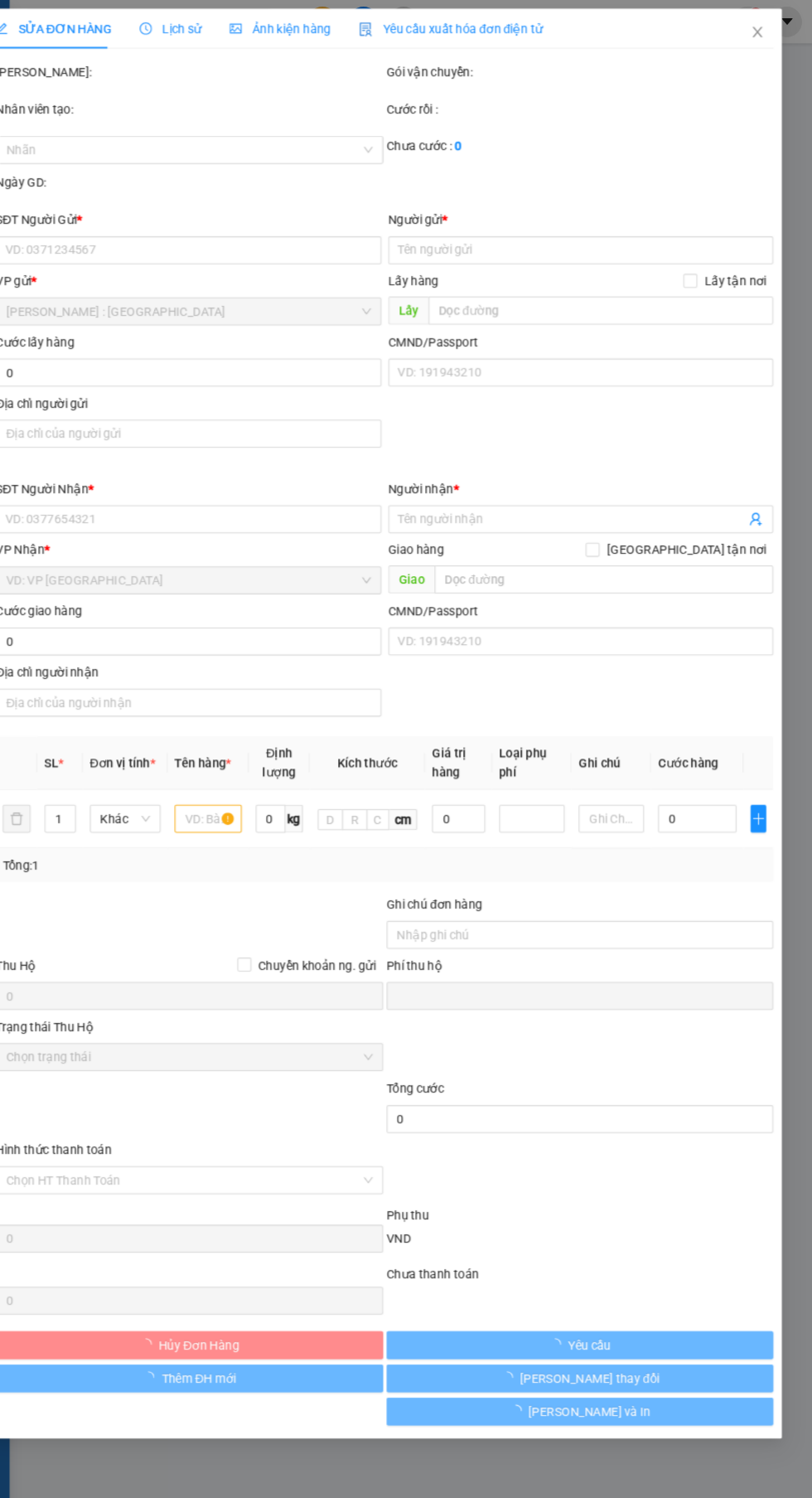
type input "0776662955"
type input "TUẤN"
type input "0989951585"
type input "[PERSON_NAME]"
type input "NGƯỜI GỬI ĐANG CÓ HÀNH VI LỪA ĐẢO KHÁCH NHẬN HÀNG VẪN GIAO CHO NGƯỜI NHẬN ĐẦY Đ…"
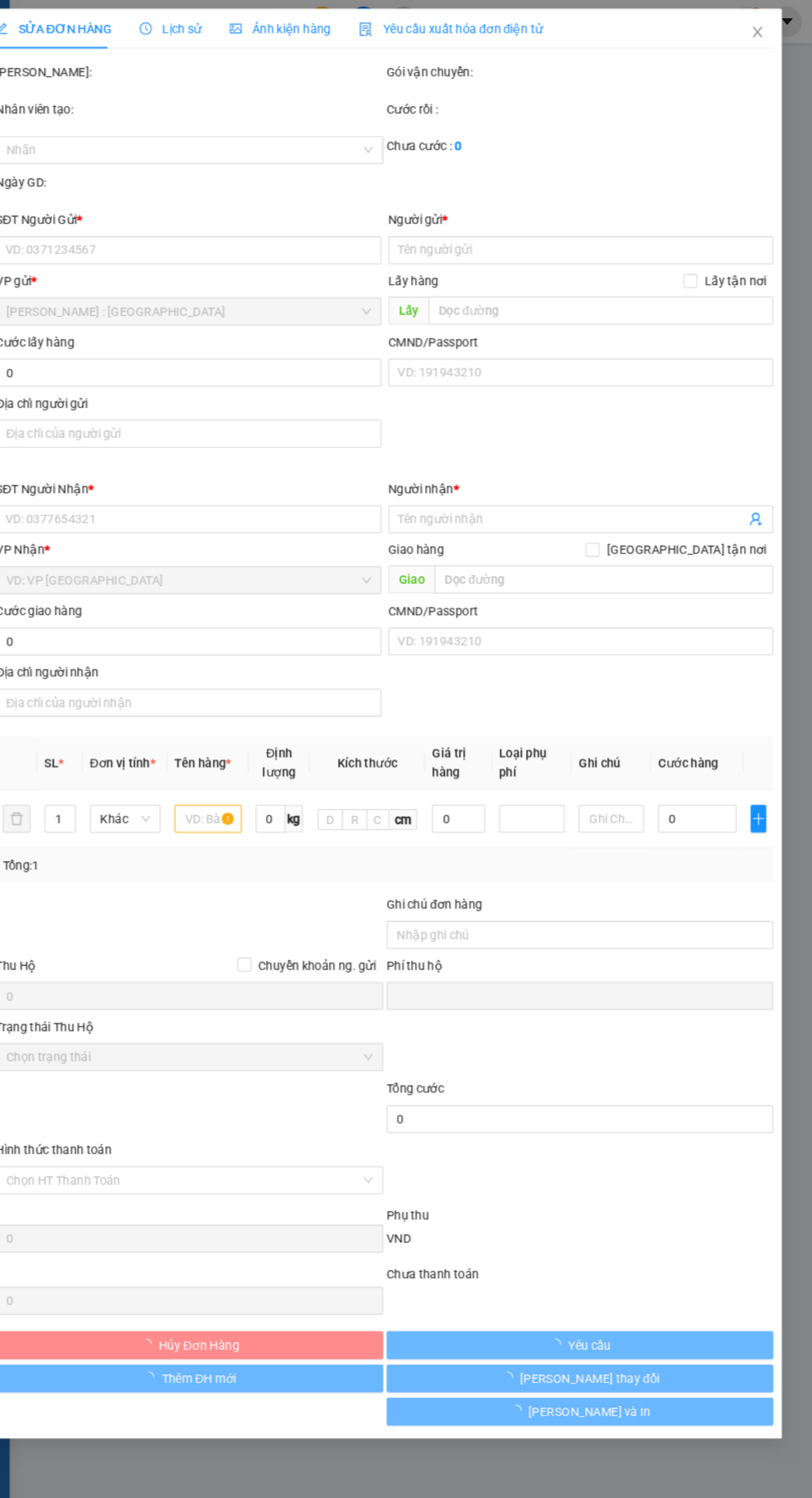
type input "0"
type input "70.000"
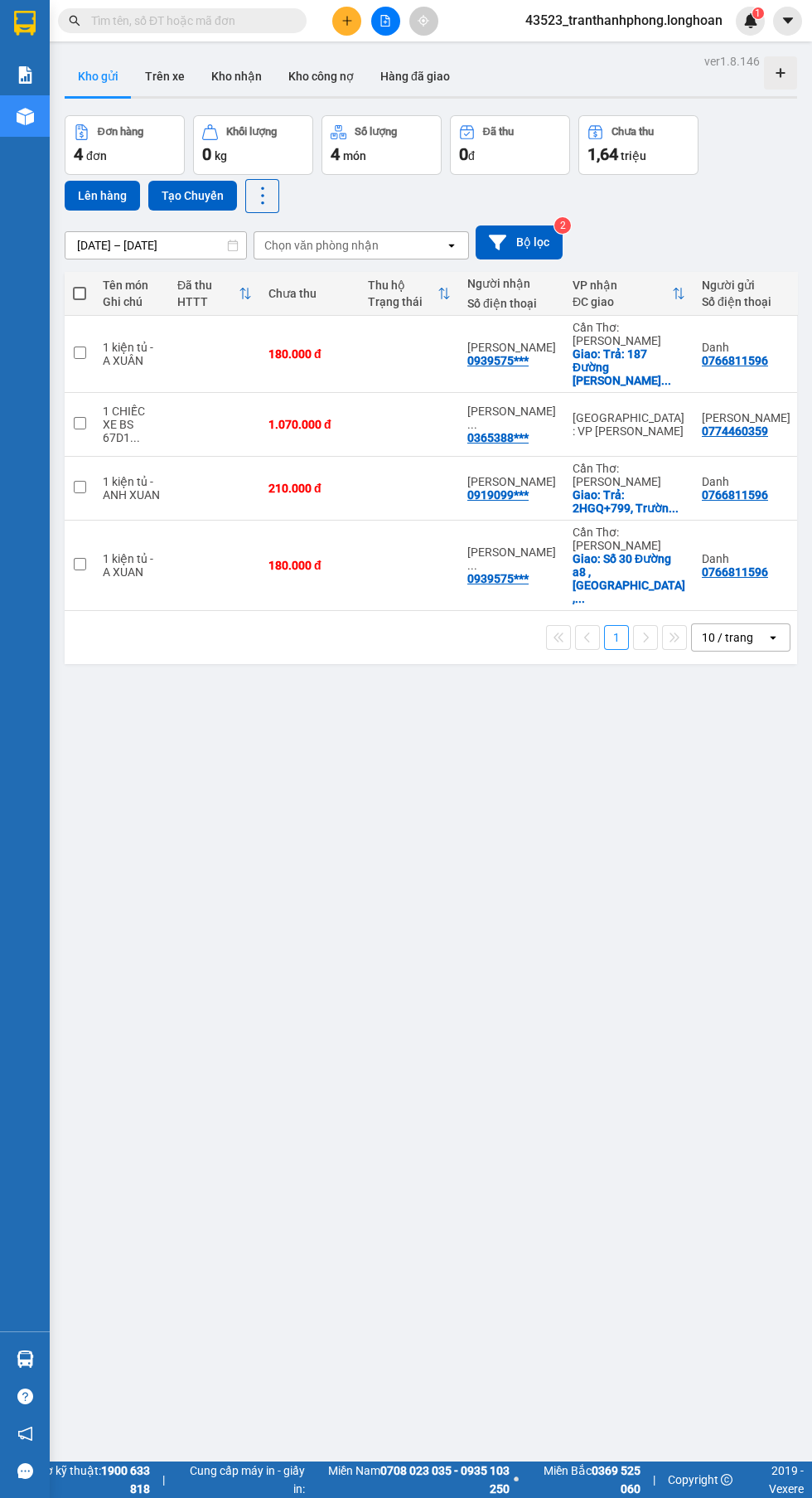
click at [133, 21] on input "text" at bounding box center [189, 21] width 195 height 18
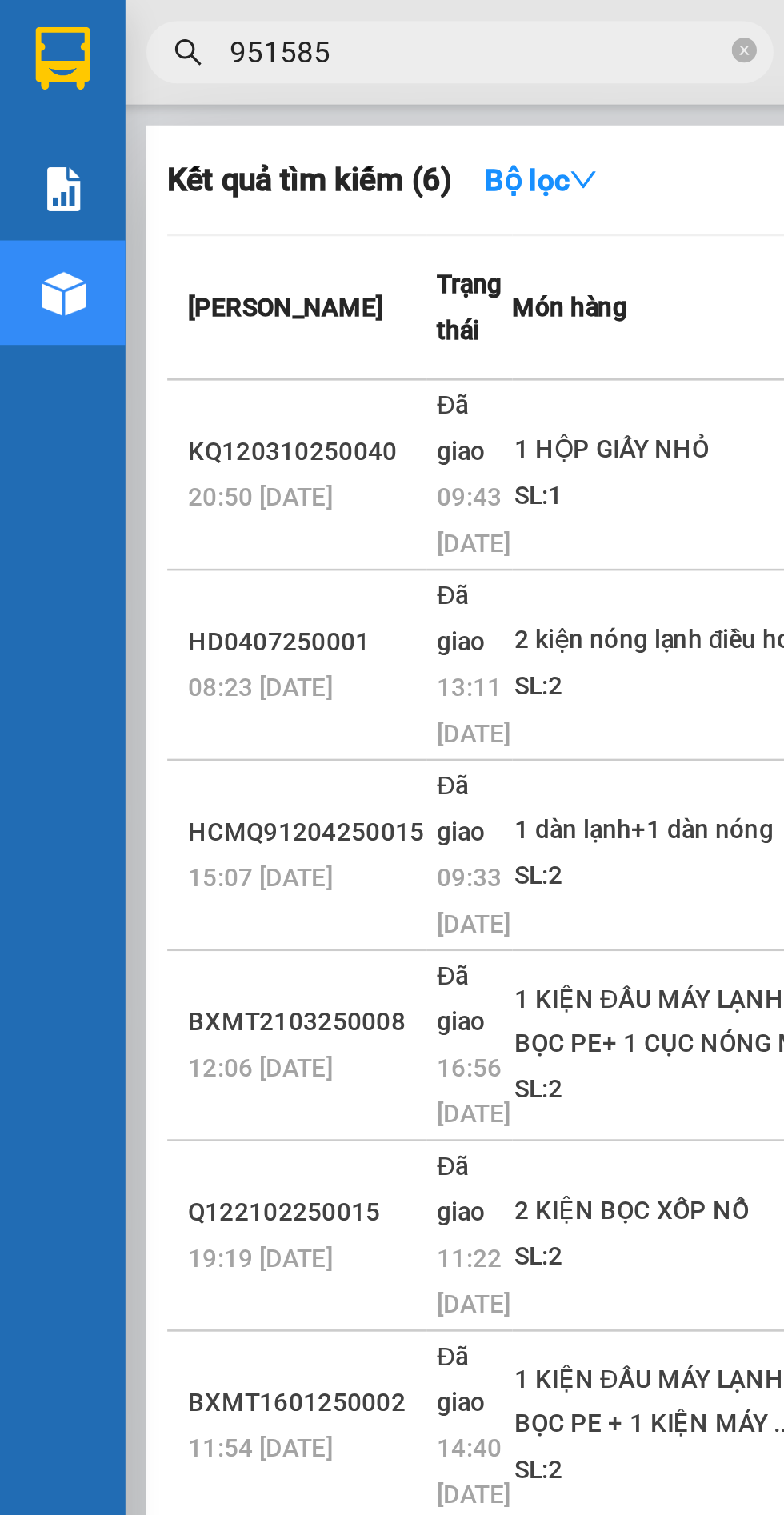
type input "951585"
click at [245, 175] on div "1 HỘP GIẤY NHỎ" at bounding box center [256, 172] width 120 height 18
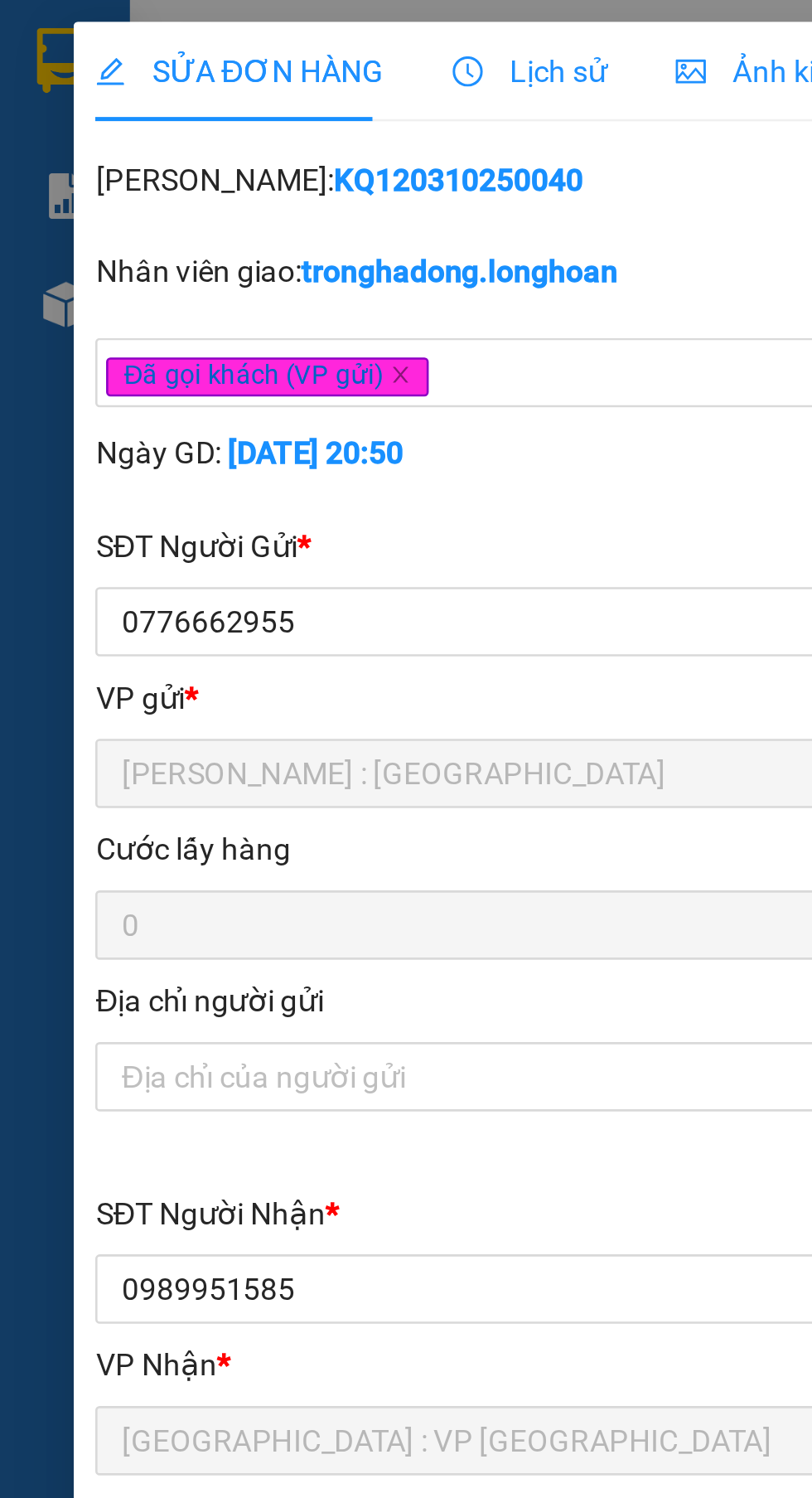
type input "0776662955"
type input "TUẤN"
type input "0989951585"
type input "[PERSON_NAME]"
type input "NGƯỜI GỬI ĐANG CÓ HÀNH VI LỪA ĐẢO KHÁCH NHẬN HÀNG VẪN GIAO CHO NGƯỜI NHẬN ĐẦY Đ…"
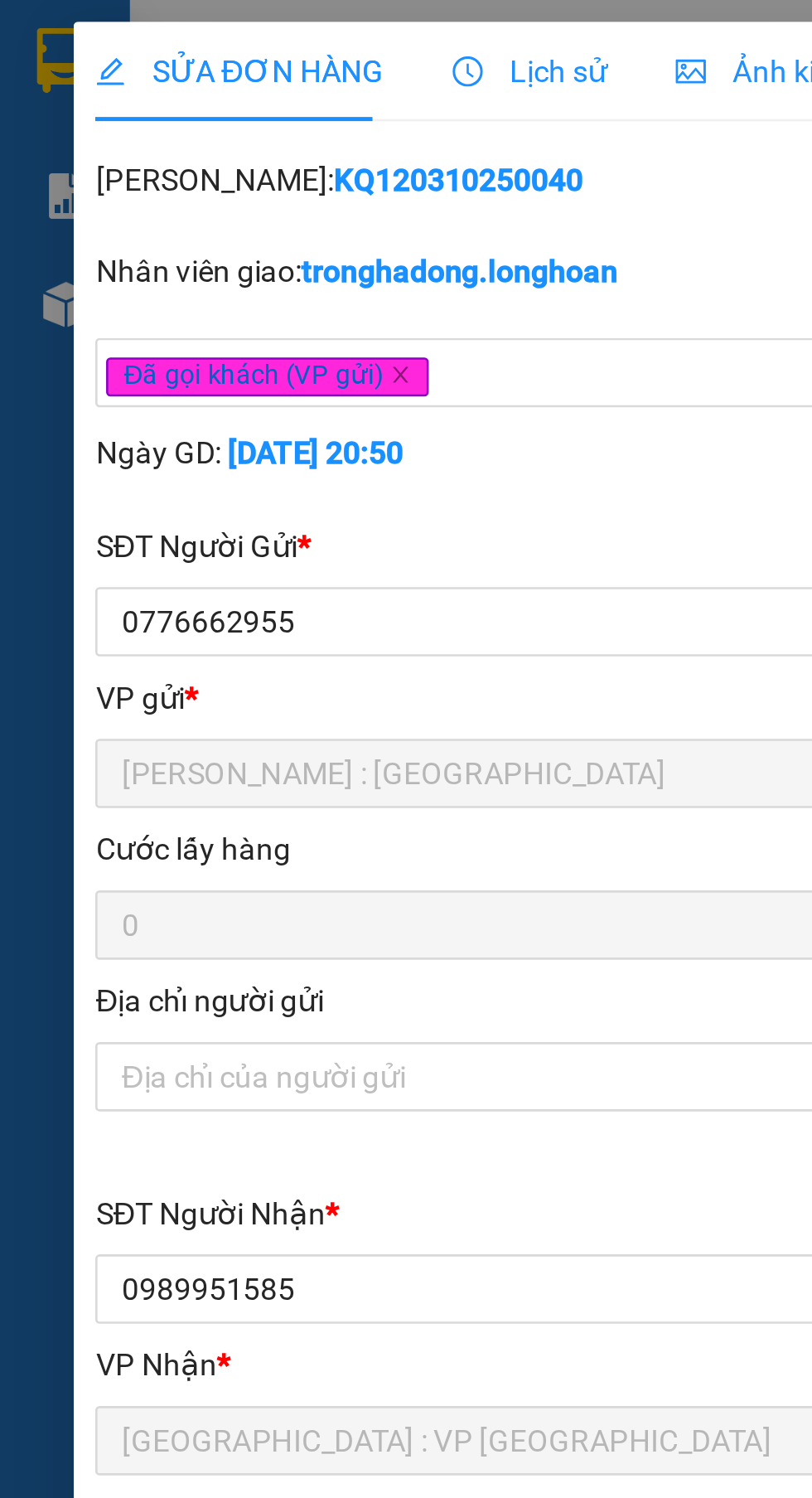
type input "0"
type input "70.000"
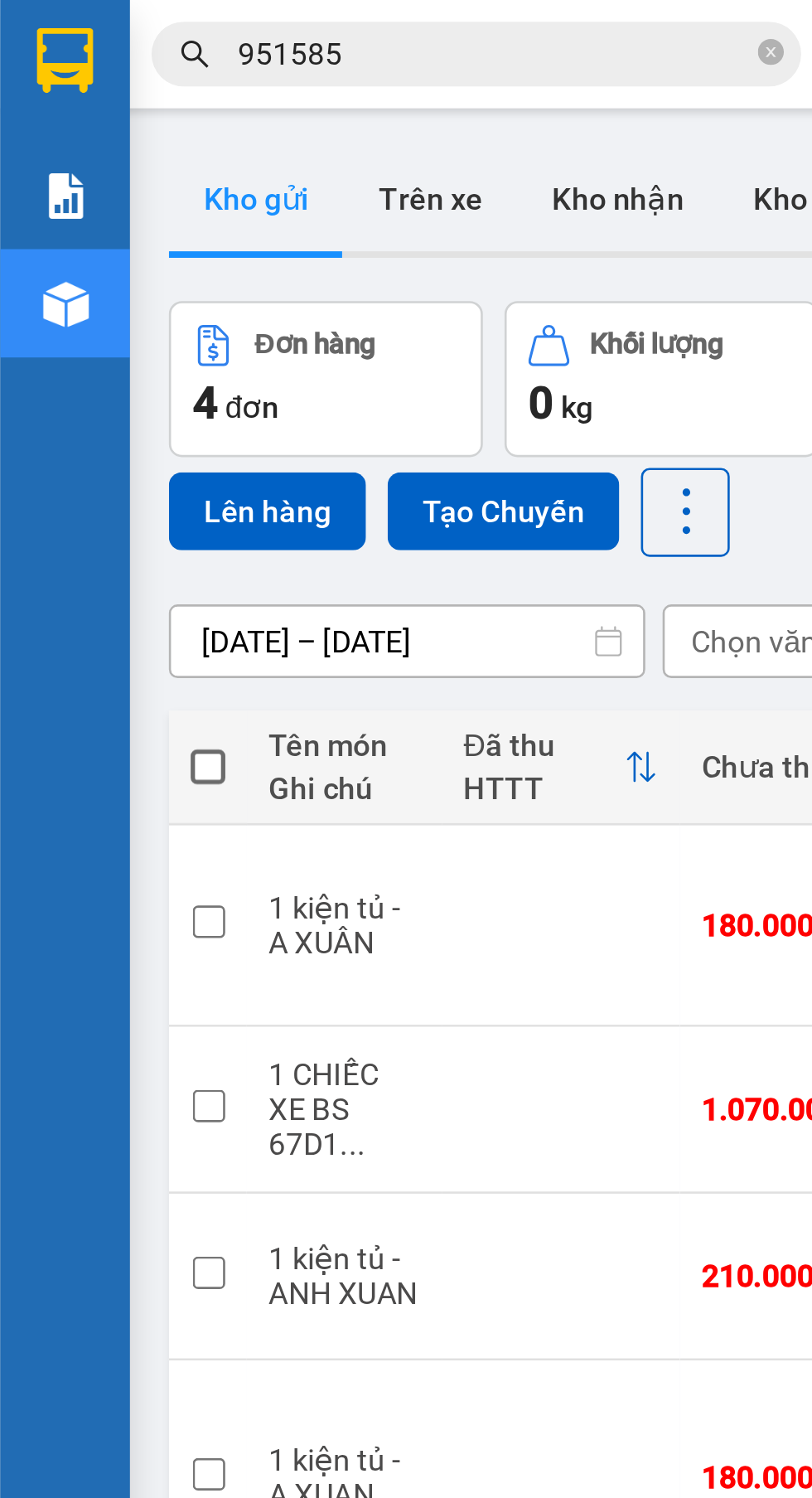
click at [184, 14] on input "951585" at bounding box center [189, 21] width 195 height 18
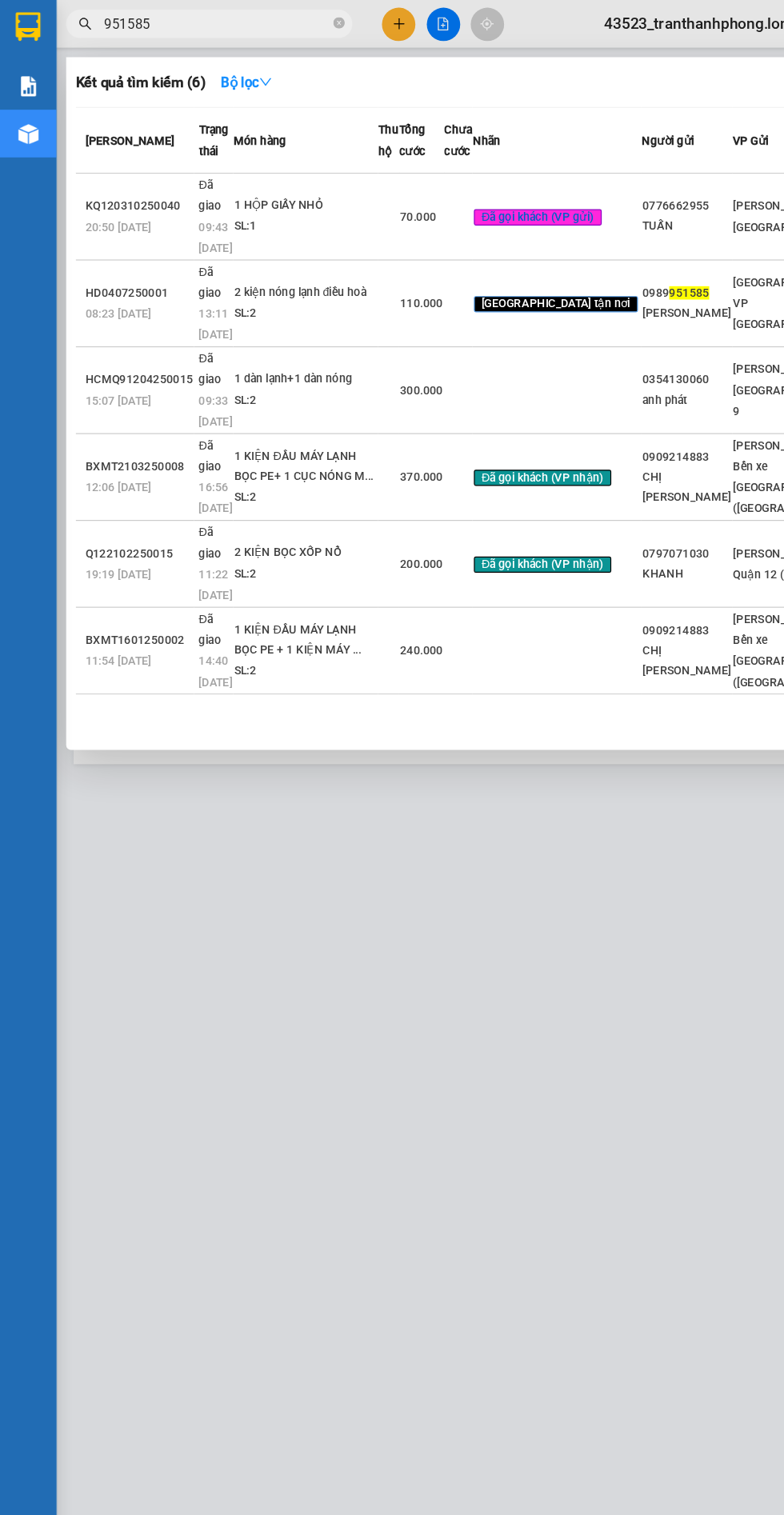
click at [373, 163] on td "70.000" at bounding box center [354, 182] width 38 height 73
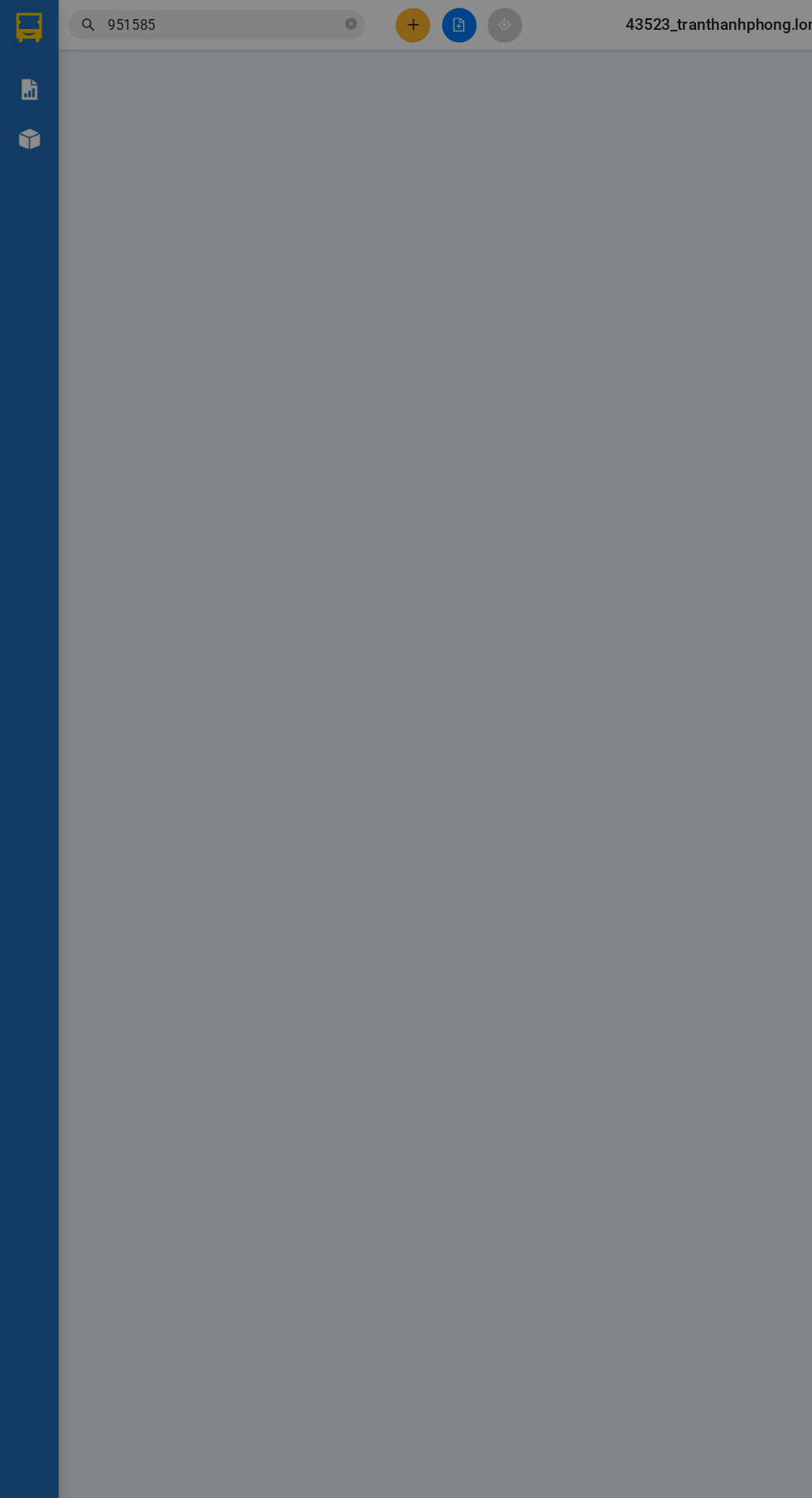
type input "0776662955"
type input "TUẤN"
type input "0989951585"
type input "[PERSON_NAME]"
type input "NGƯỜI GỬI ĐANG CÓ HÀNH VI LỪA ĐẢO KHÁCH NHẬN HÀNG VẪN GIAO CHO NGƯỜI NHẬN ĐẦY Đ…"
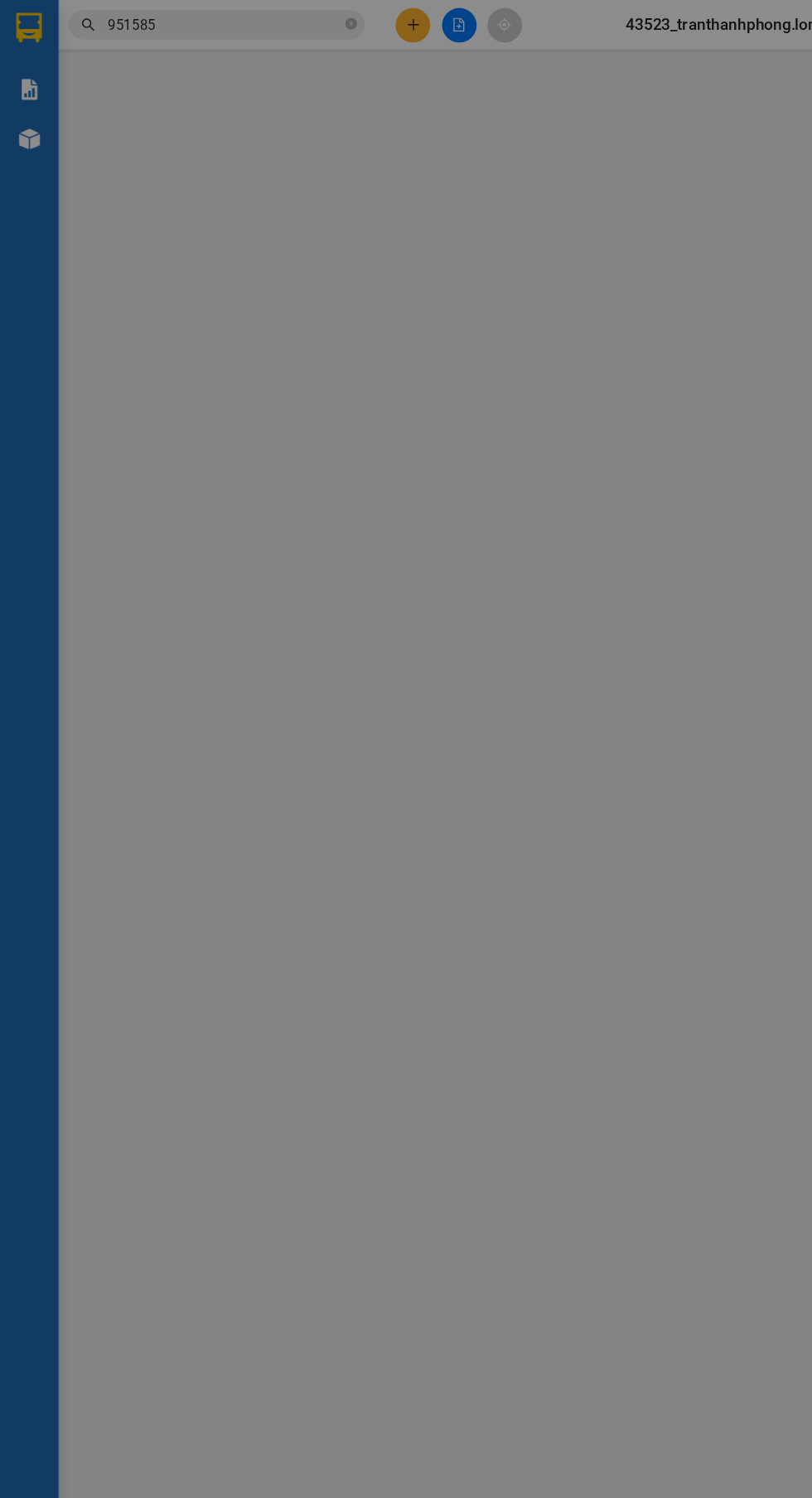
type input "0"
type input "70.000"
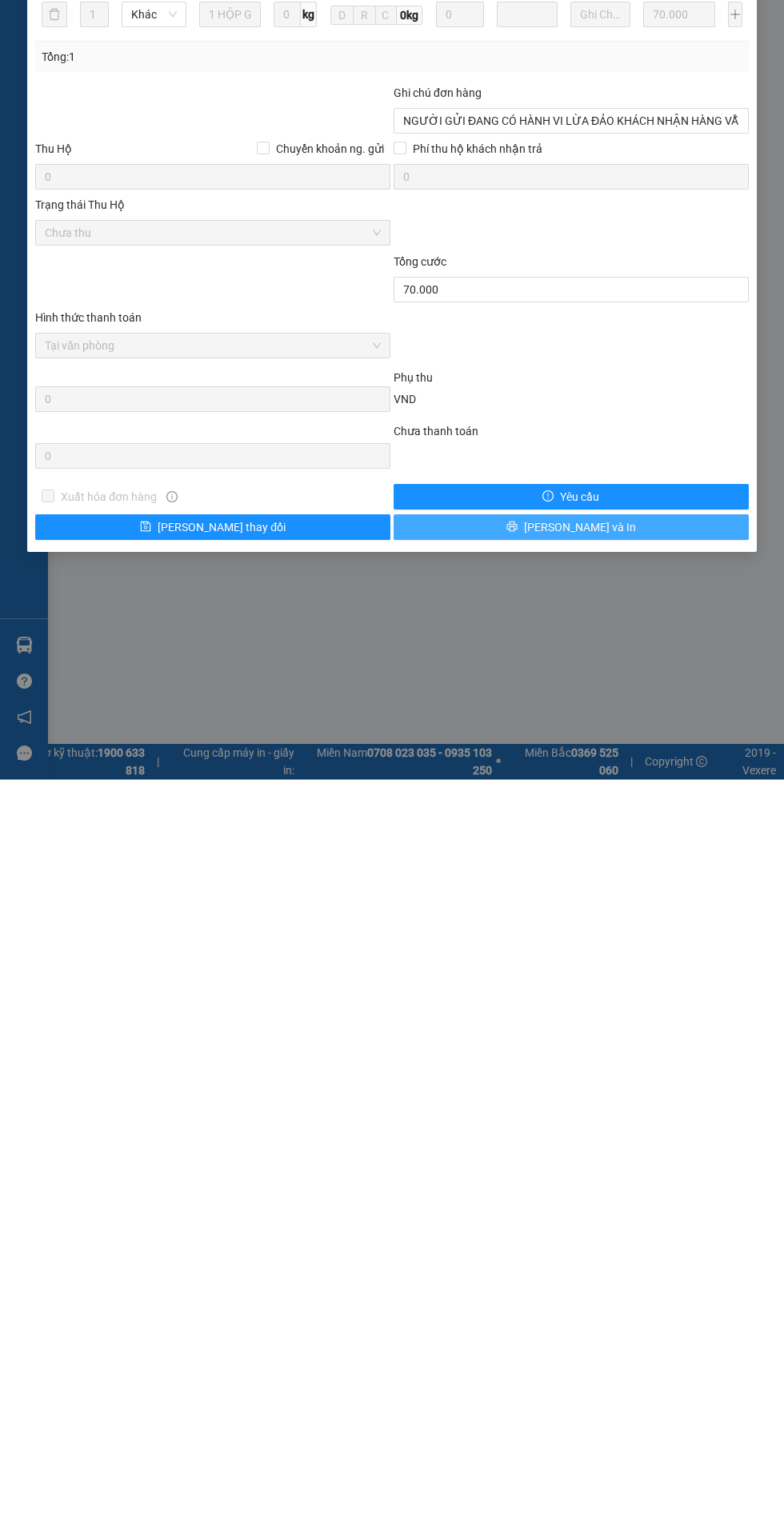
click at [626, 1267] on button "[PERSON_NAME] và In" at bounding box center [570, 1263] width 355 height 26
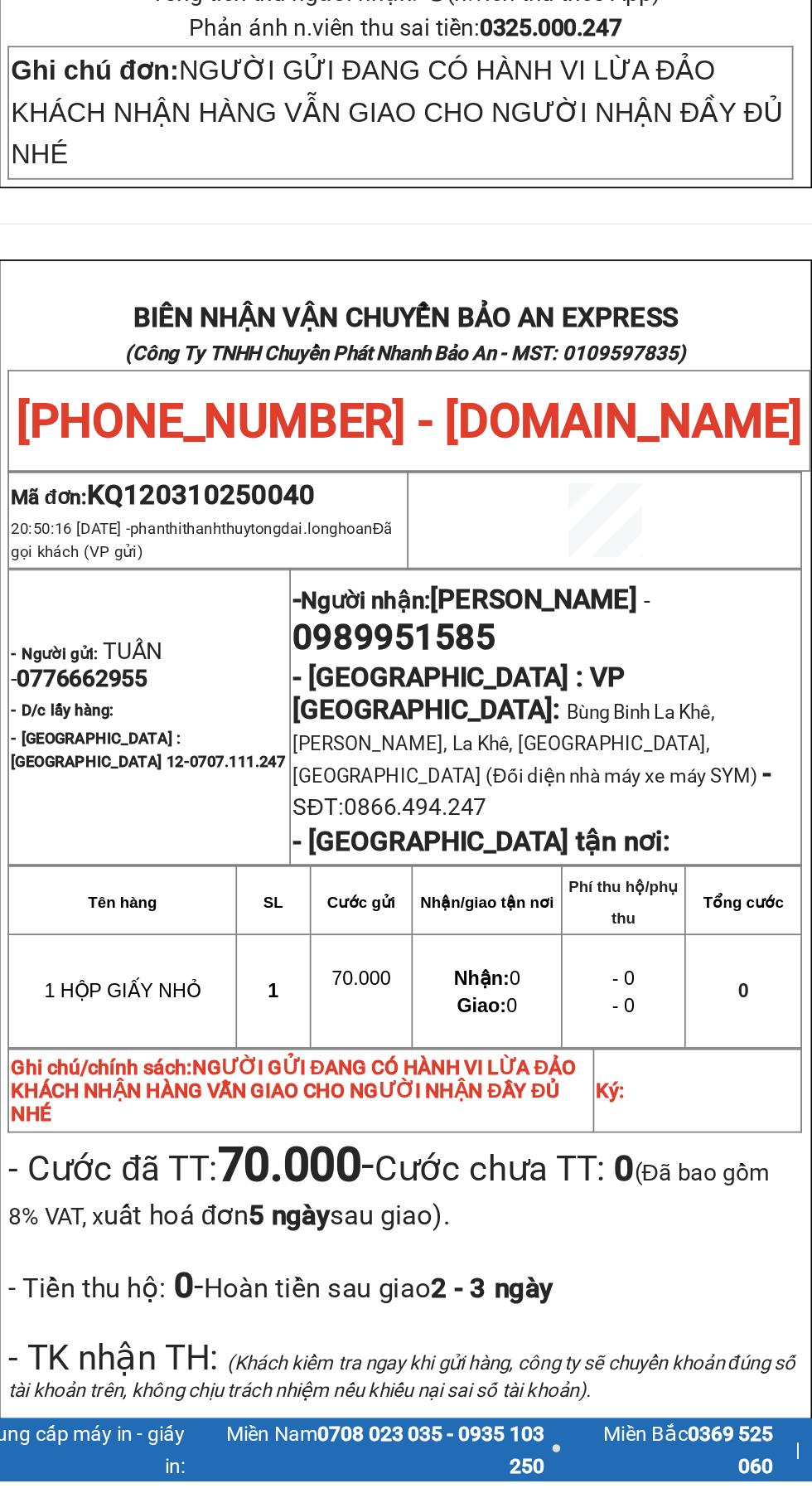
scroll to position [107, 0]
